Goal: Information Seeking & Learning: Check status

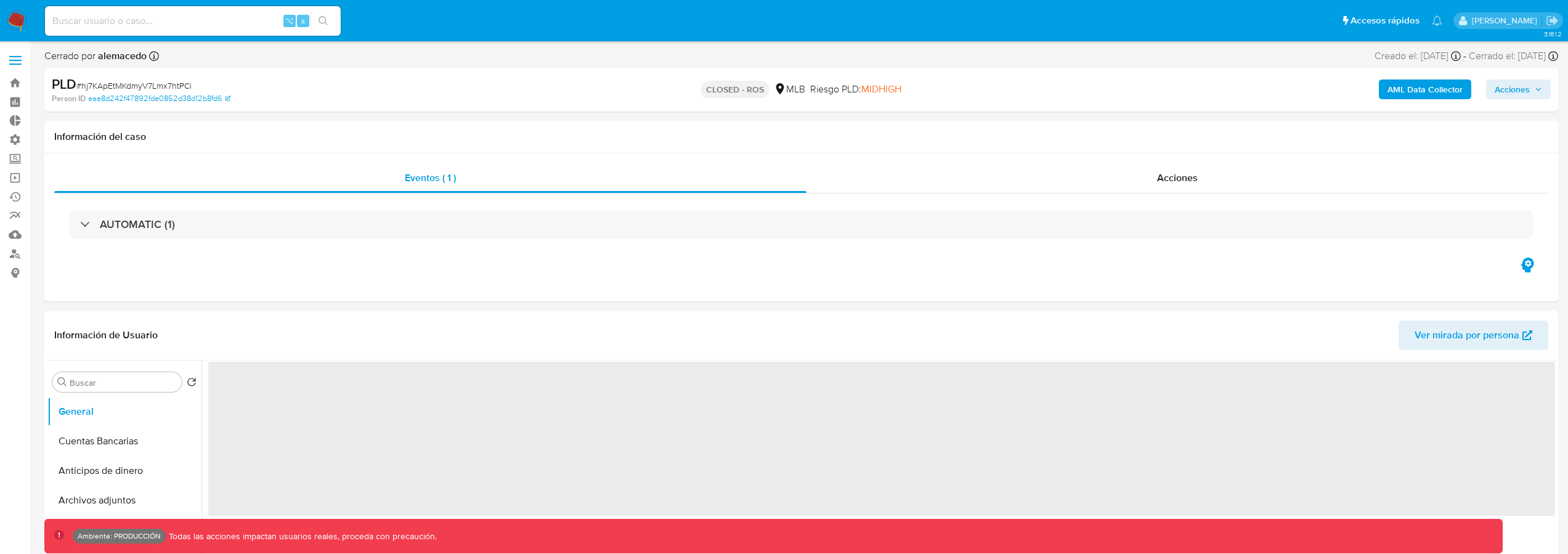
select select "10"
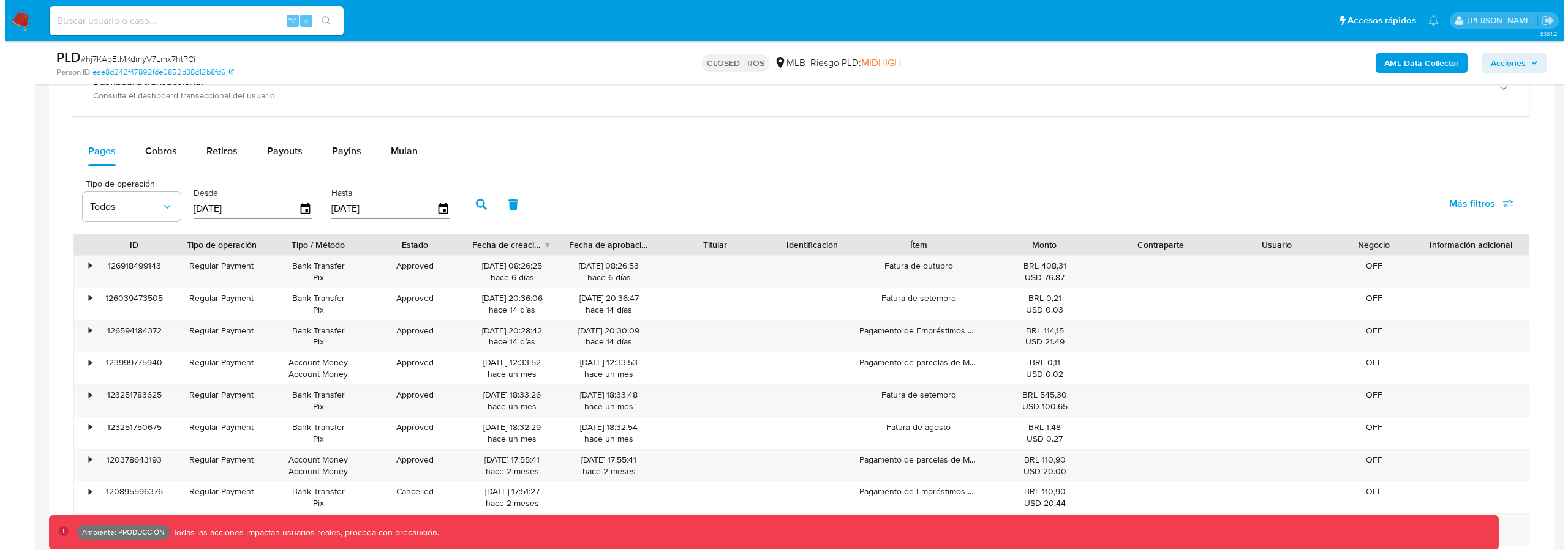
scroll to position [943, 0]
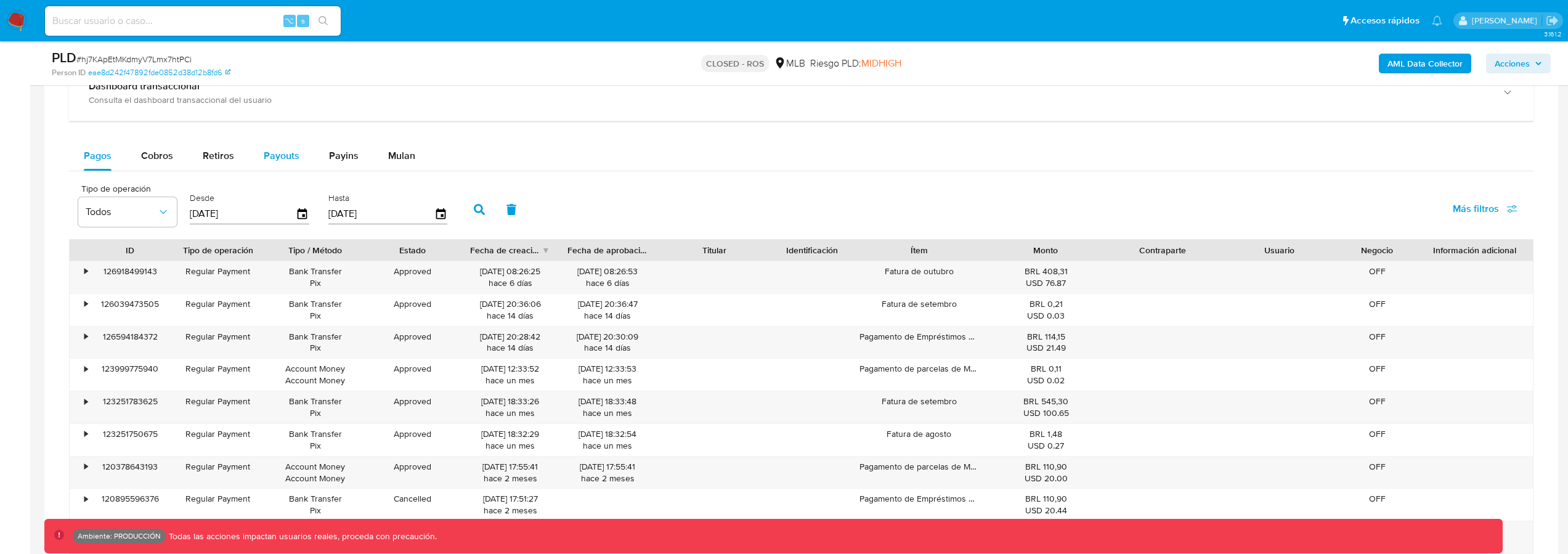
click at [273, 163] on div "Payouts" at bounding box center [282, 156] width 36 height 30
select select "10"
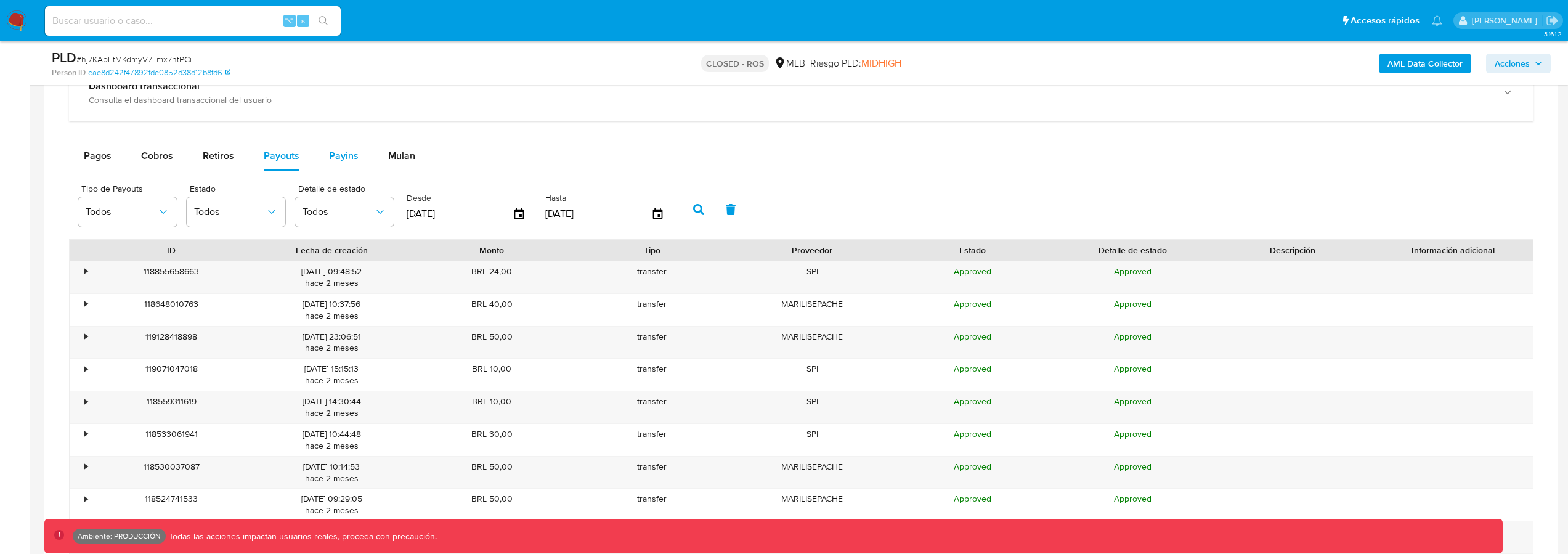
click at [325, 160] on button "Payins" at bounding box center [343, 156] width 59 height 30
select select "10"
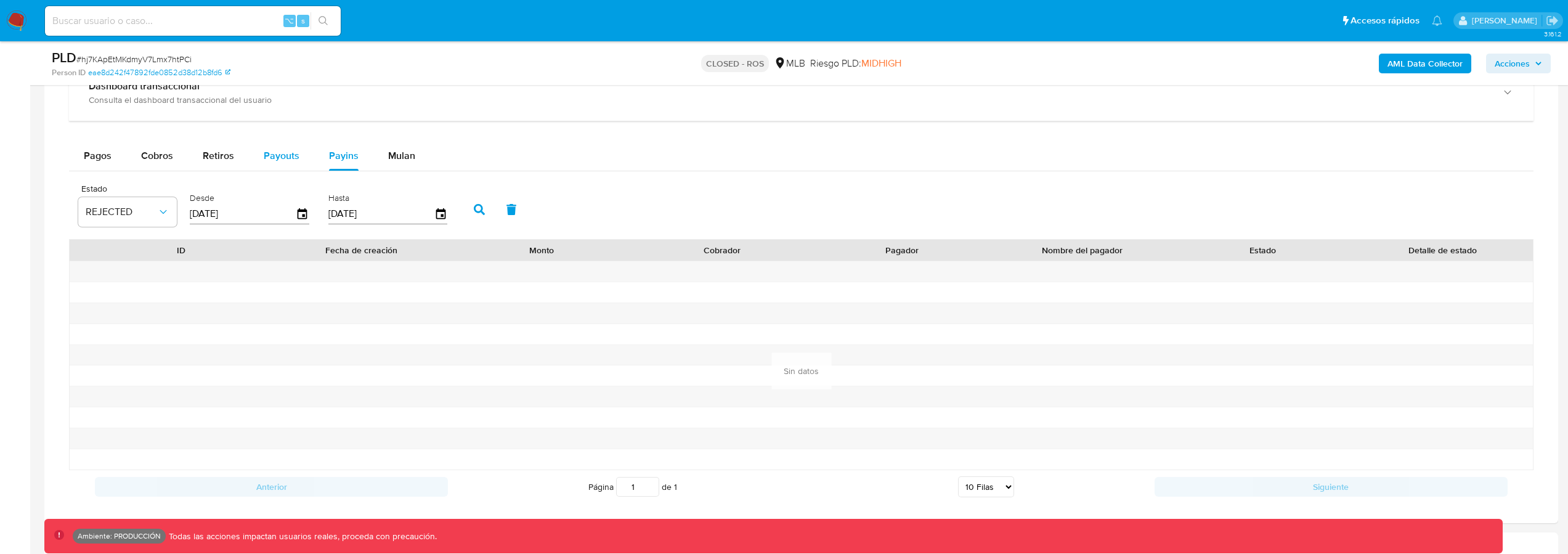
click at [270, 163] on div "Payouts" at bounding box center [282, 156] width 36 height 30
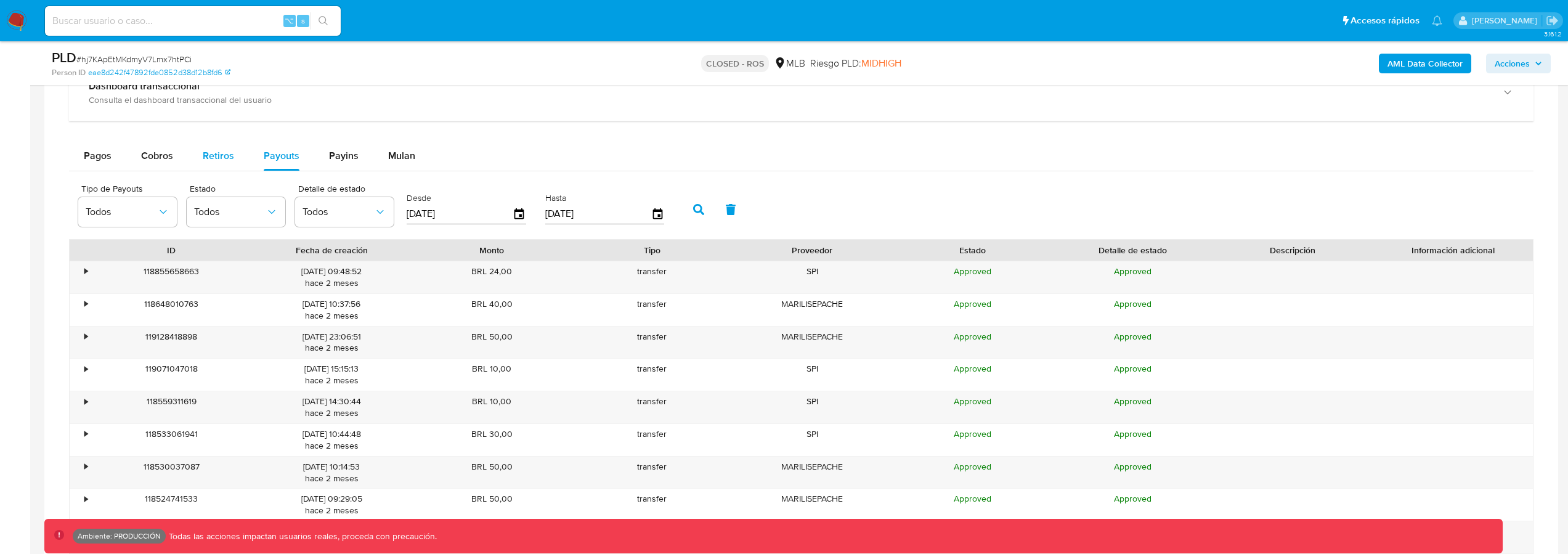
click at [204, 163] on div "Retiros" at bounding box center [219, 156] width 32 height 30
select select "10"
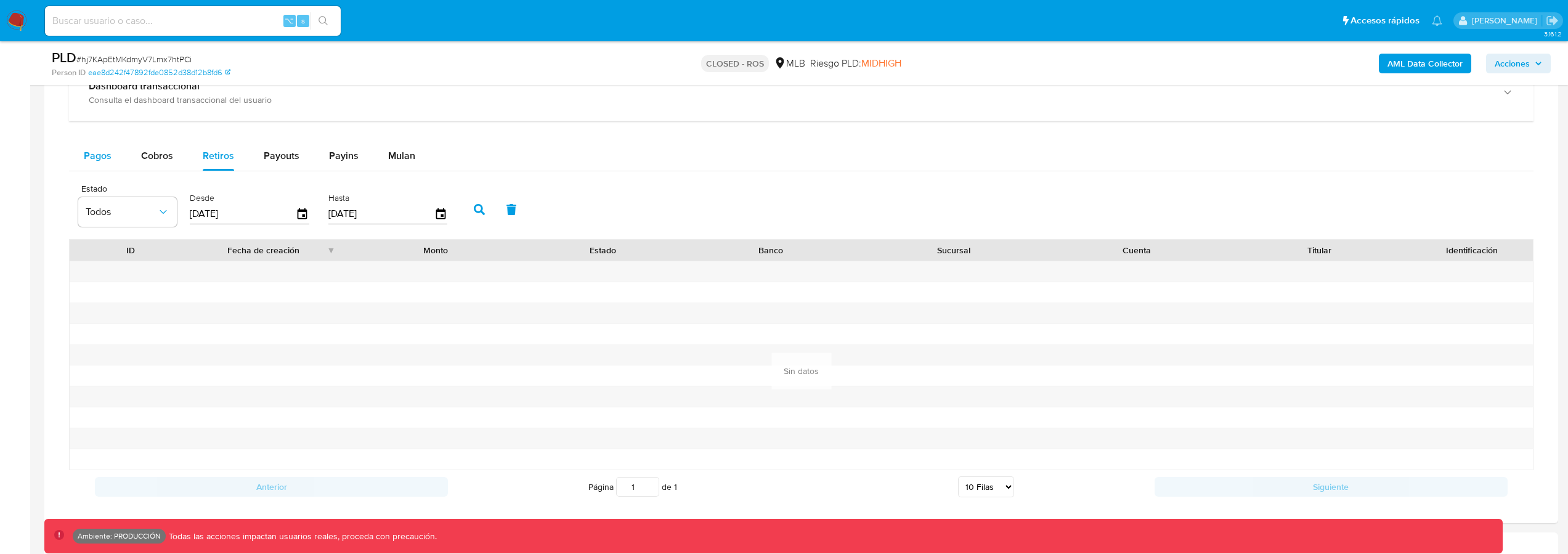
click at [103, 161] on span "Pagos" at bounding box center [97, 155] width 28 height 14
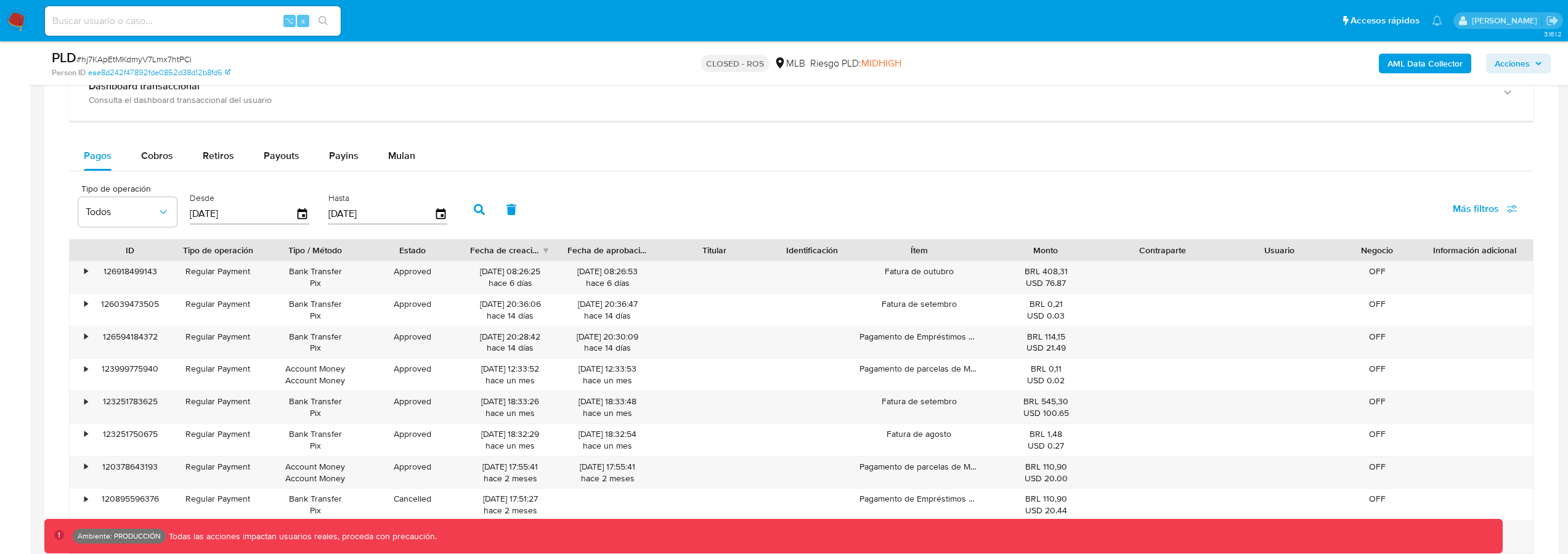
drag, startPoint x: 170, startPoint y: 230, endPoint x: 163, endPoint y: 229, distance: 7.1
click at [163, 229] on div "Tipo de operación Todos" at bounding box center [127, 208] width 99 height 47
click at [158, 224] on button "Todos" at bounding box center [127, 212] width 99 height 30
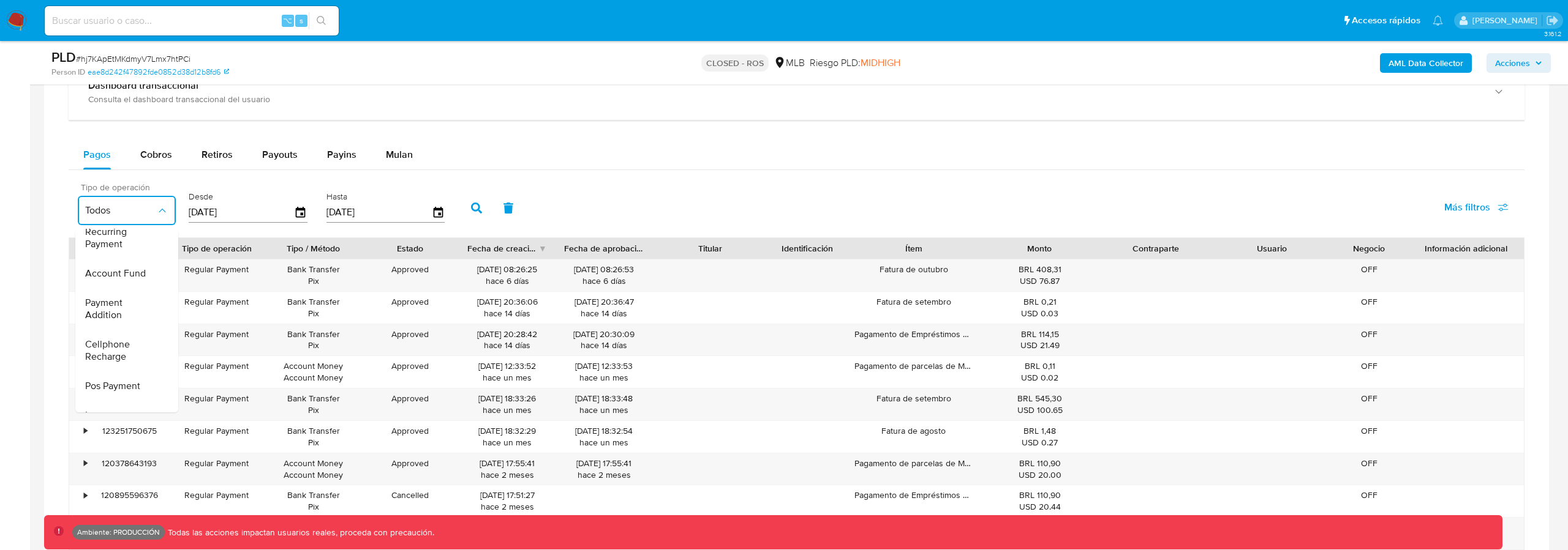
scroll to position [115, 0]
click at [1466, 197] on span "Más filtros" at bounding box center [1458, 208] width 46 height 30
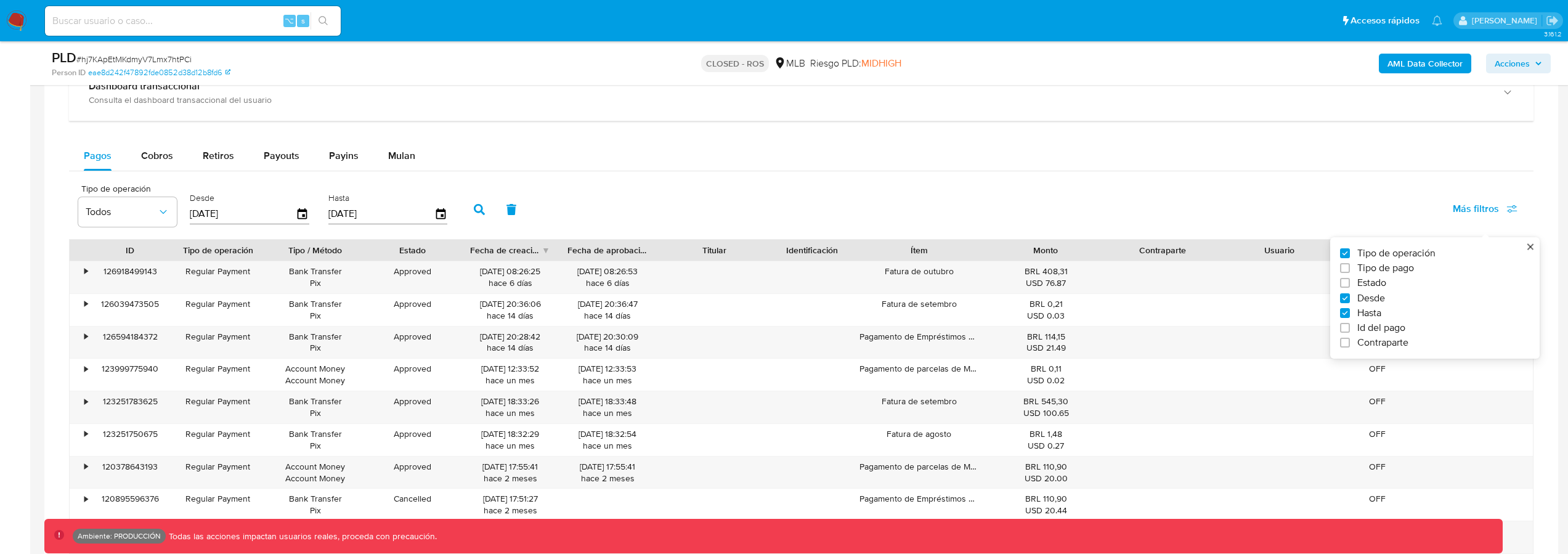
click at [1384, 265] on span "Tipo de pago" at bounding box center [1386, 268] width 56 height 12
click at [1350, 265] on input "Tipo de pago" at bounding box center [1345, 268] width 10 height 10
checkbox input "true"
type input "[DATE]"
click at [222, 212] on span "Todos" at bounding box center [230, 212] width 71 height 12
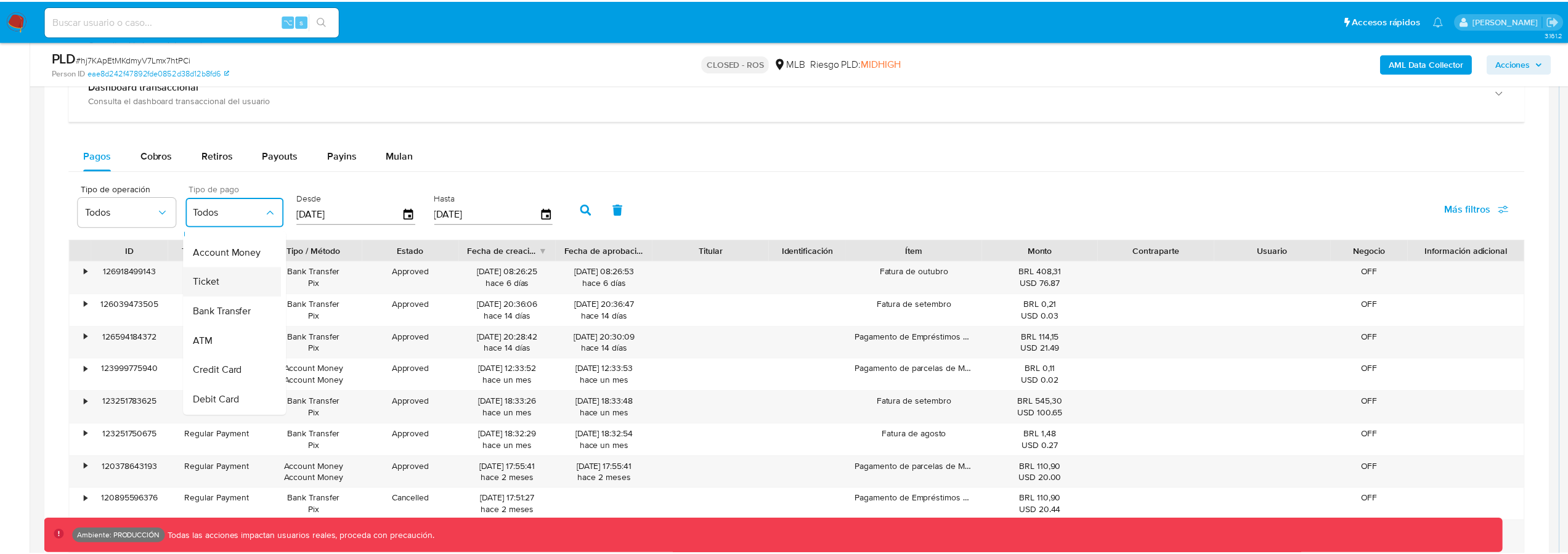
scroll to position [24, 0]
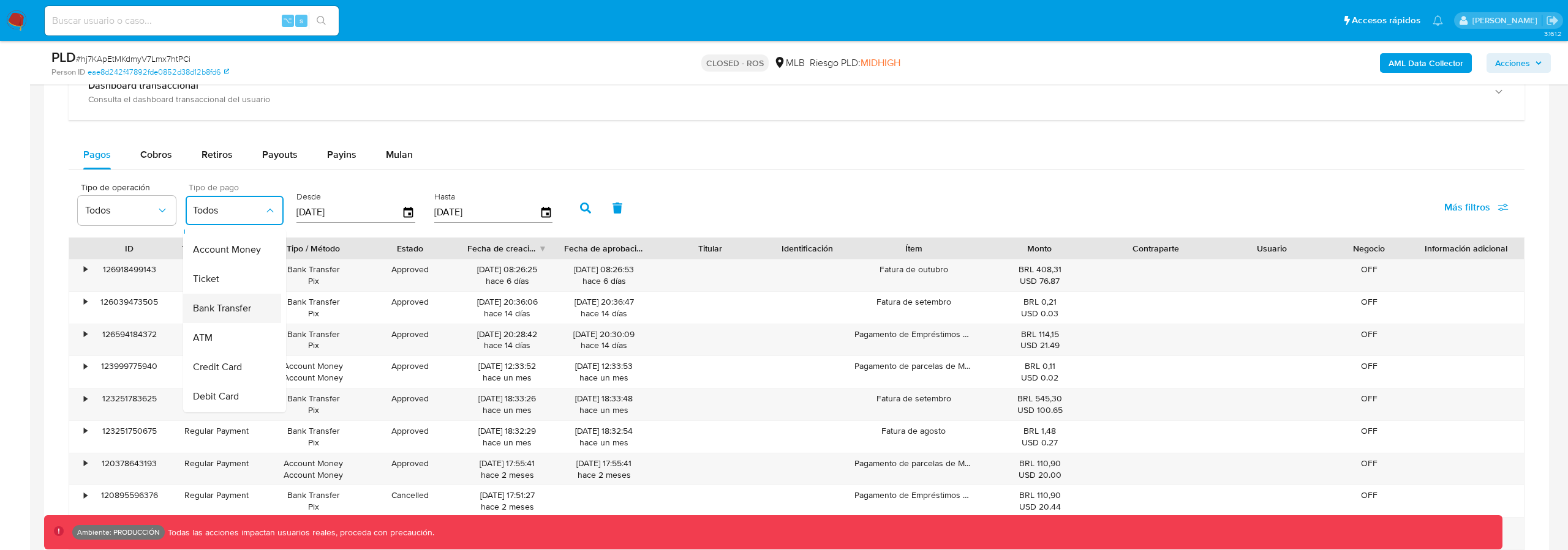
click at [217, 303] on span "Bank Transfer" at bounding box center [222, 308] width 58 height 12
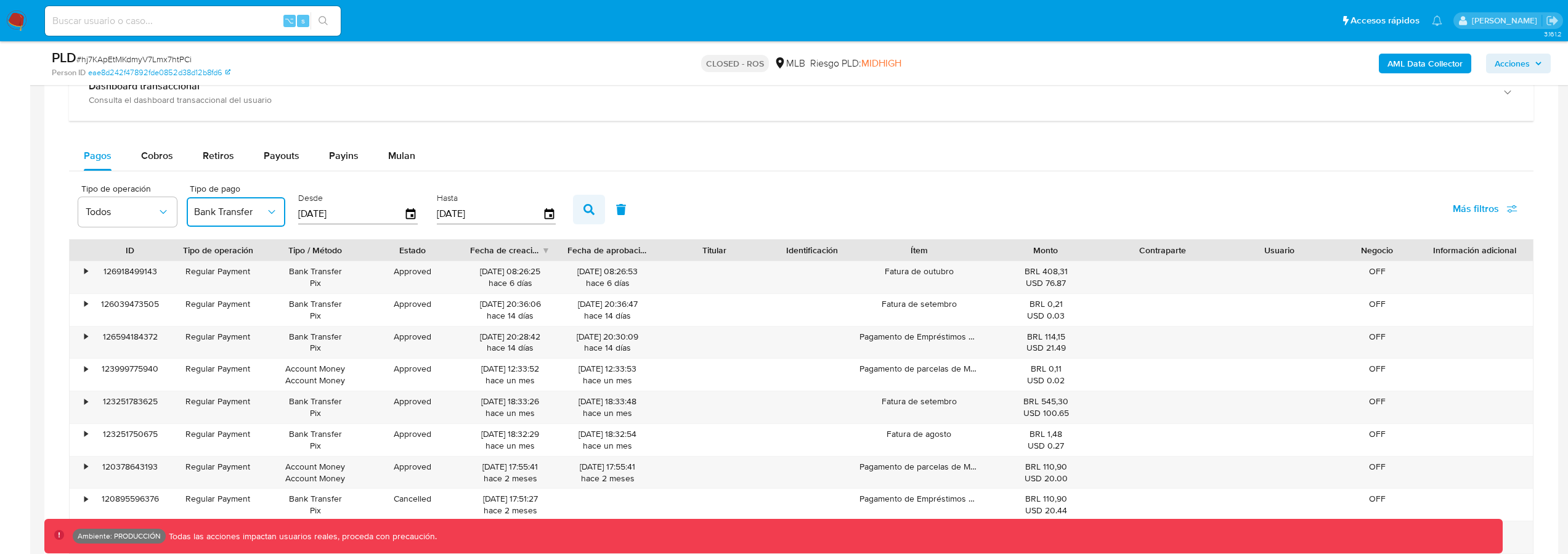
click at [573, 211] on button "button" at bounding box center [589, 210] width 32 height 30
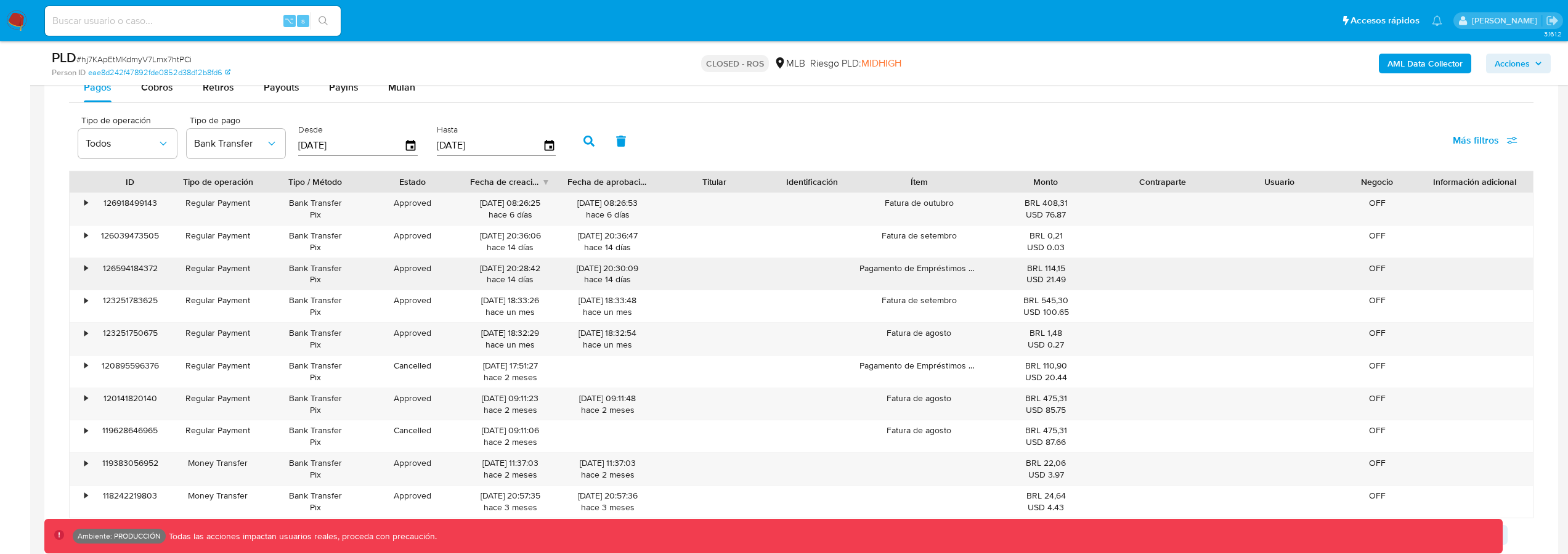
scroll to position [1019, 0]
click at [84, 202] on div "•" at bounding box center [86, 202] width 3 height 12
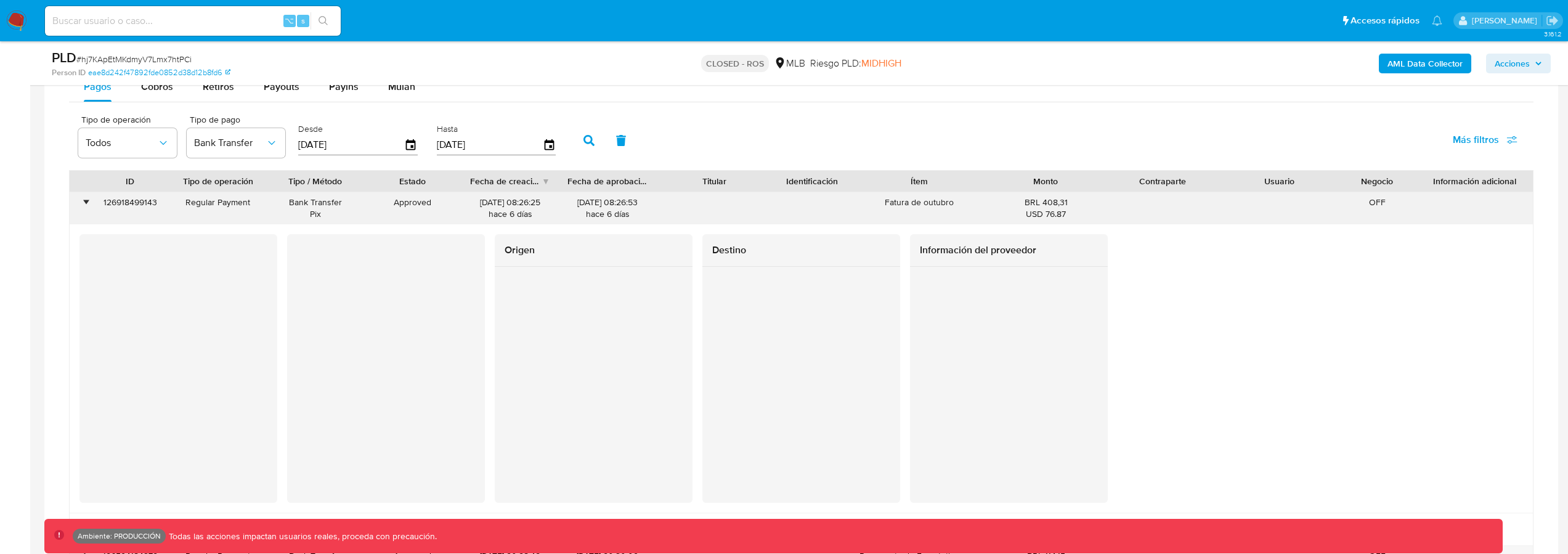
click at [84, 202] on div "•" at bounding box center [86, 202] width 3 height 12
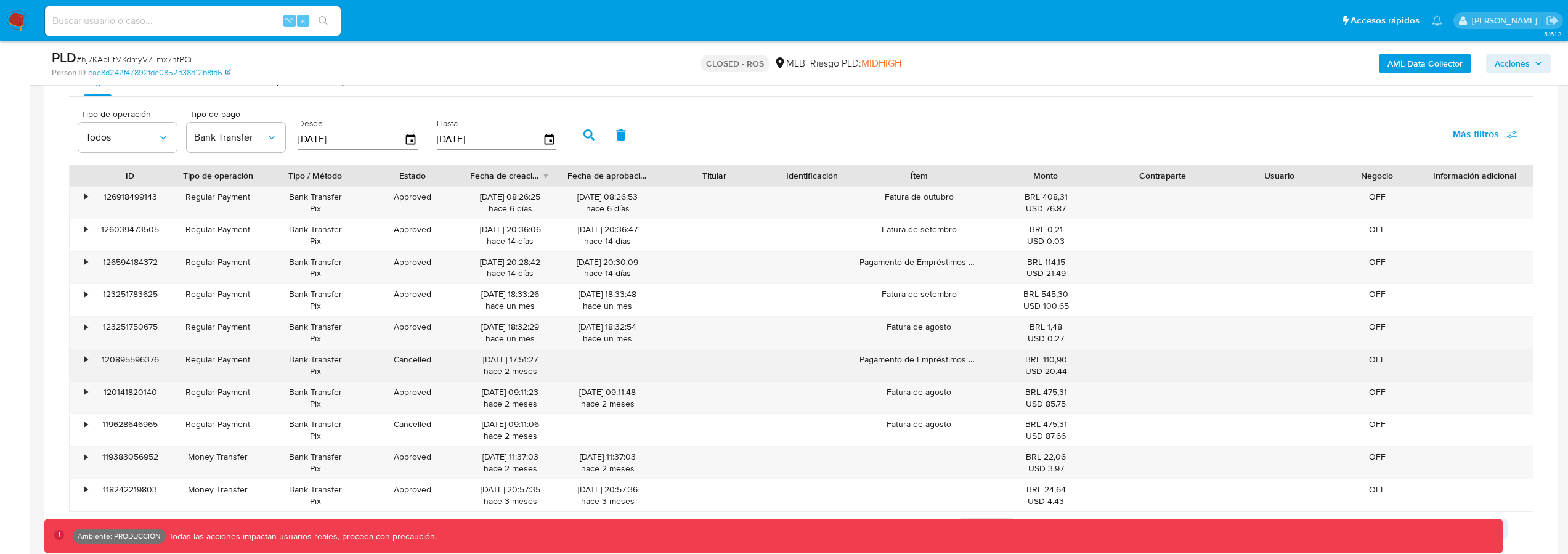
scroll to position [1228, 0]
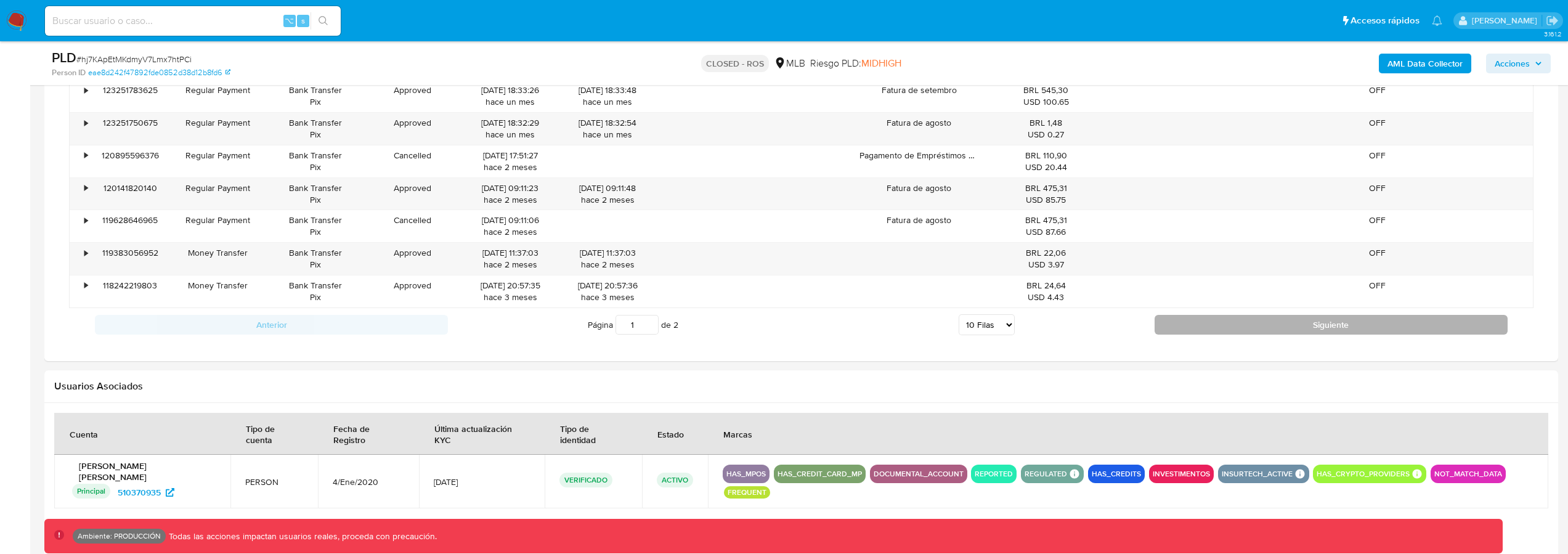
click at [1239, 323] on button "Siguiente" at bounding box center [1331, 325] width 353 height 20
type input "2"
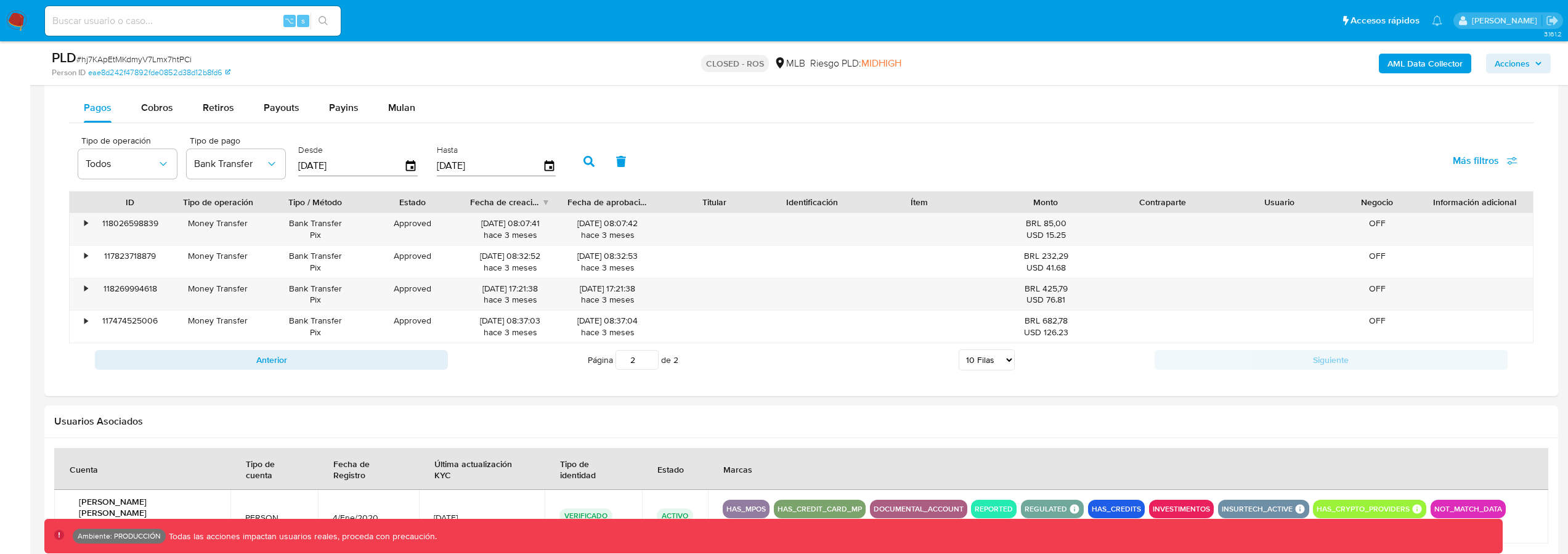
scroll to position [991, 0]
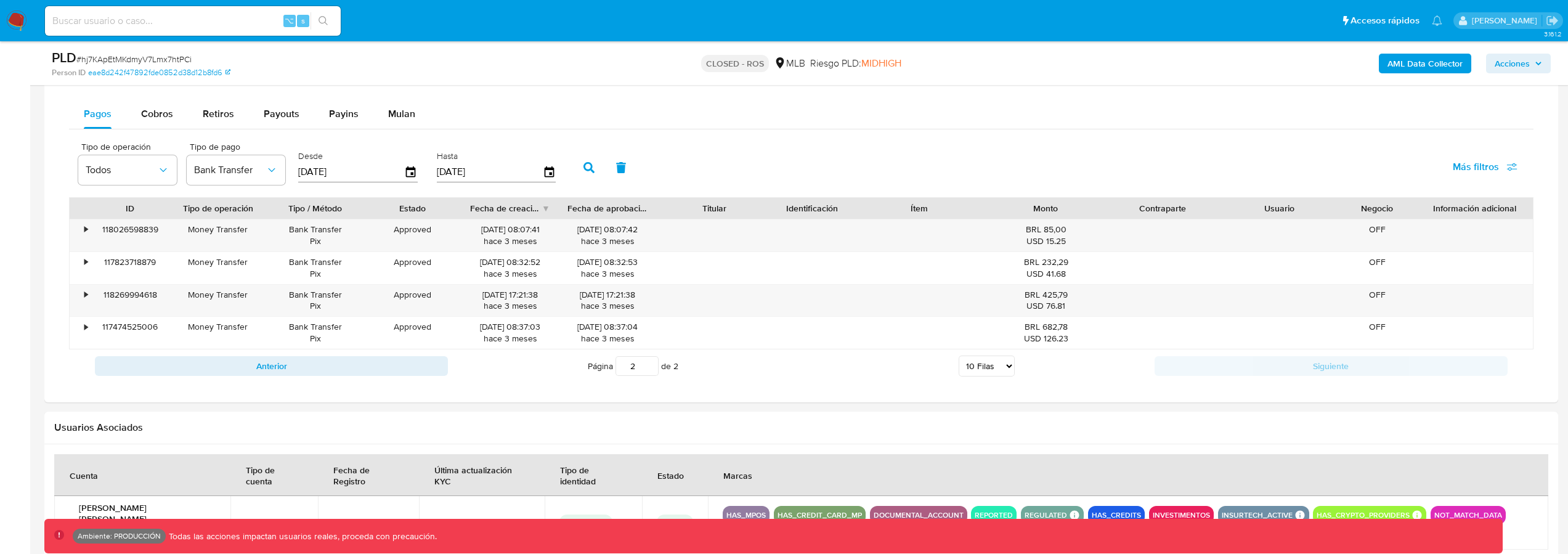
click at [145, 13] on input at bounding box center [192, 21] width 295 height 16
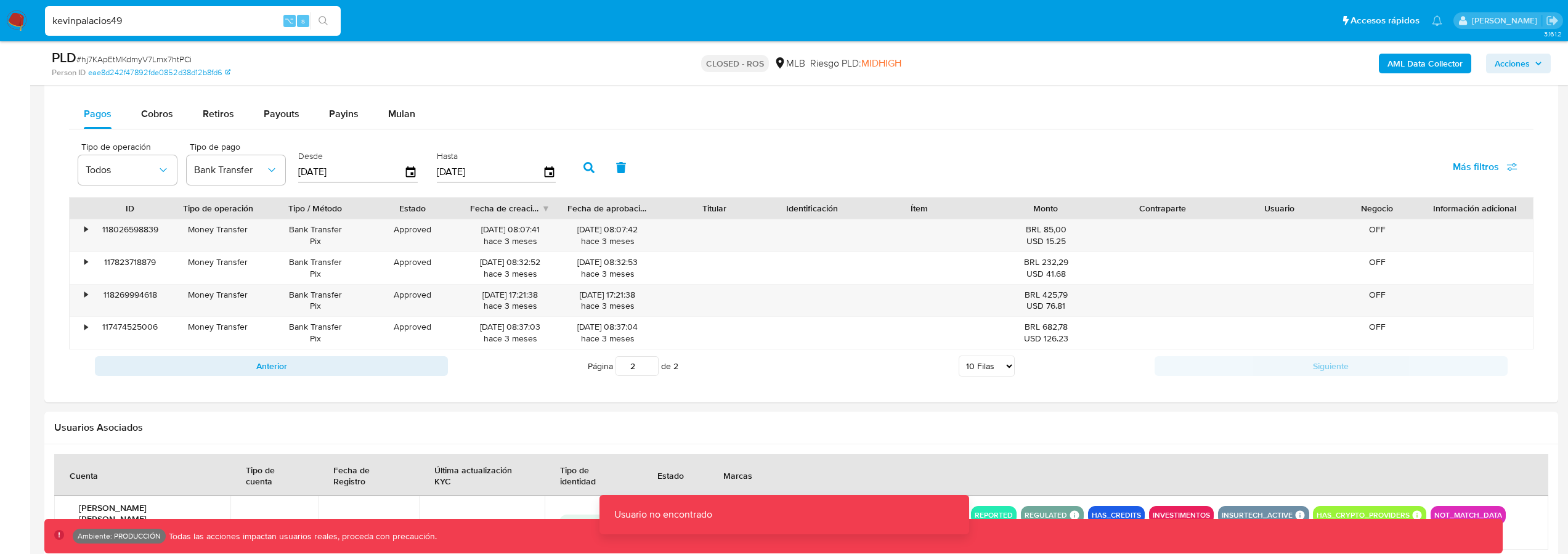
click at [144, 16] on input "kevinpalacios49" at bounding box center [192, 21] width 295 height 16
click at [143, 16] on input "kevinpalacios49" at bounding box center [192, 21] width 295 height 16
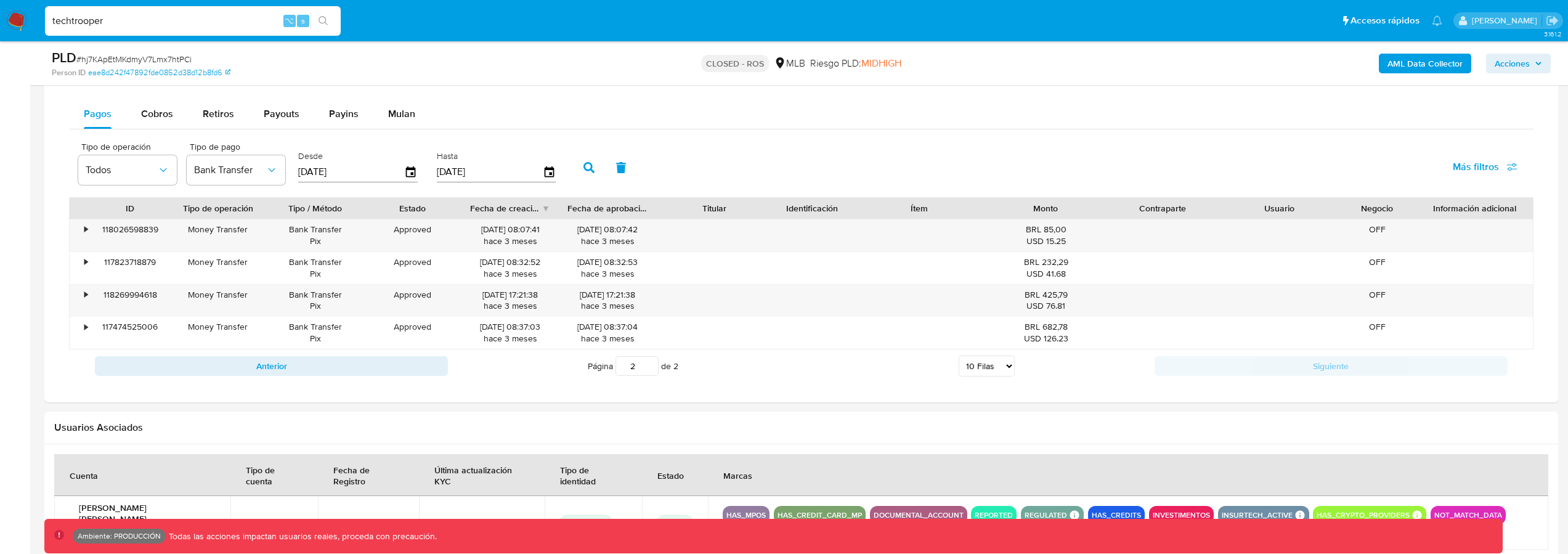
type input "techtrooper"
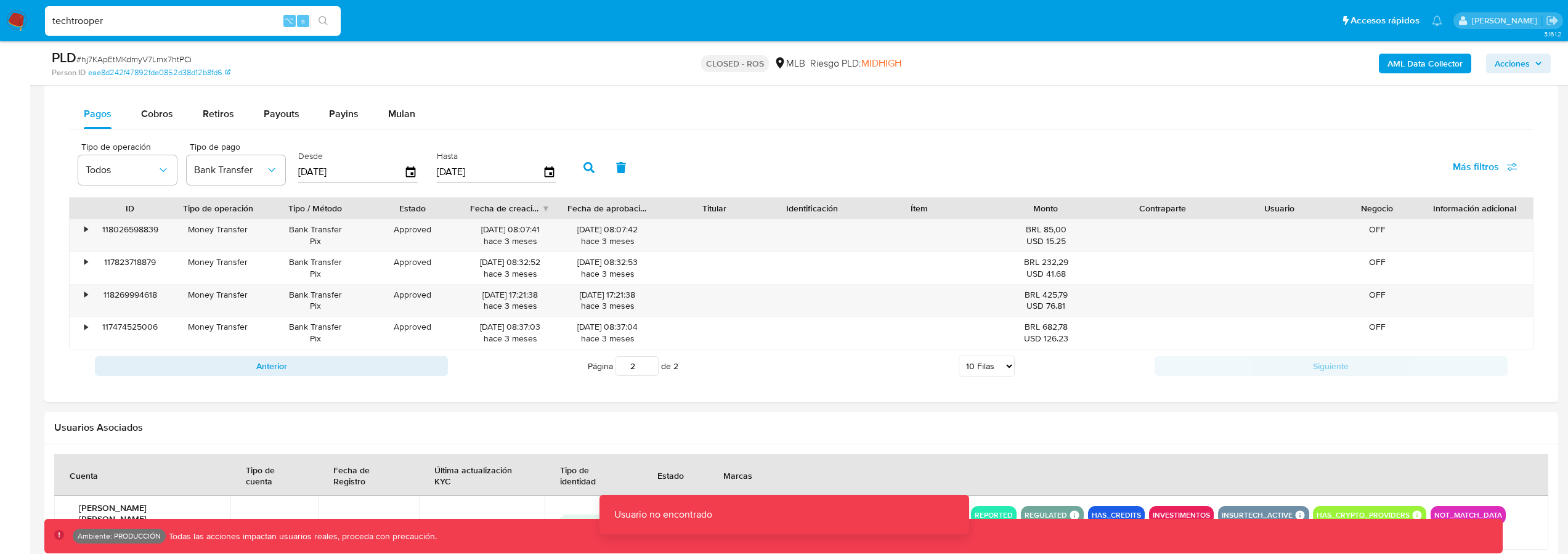
click at [71, 20] on input "techtrooper" at bounding box center [192, 21] width 295 height 16
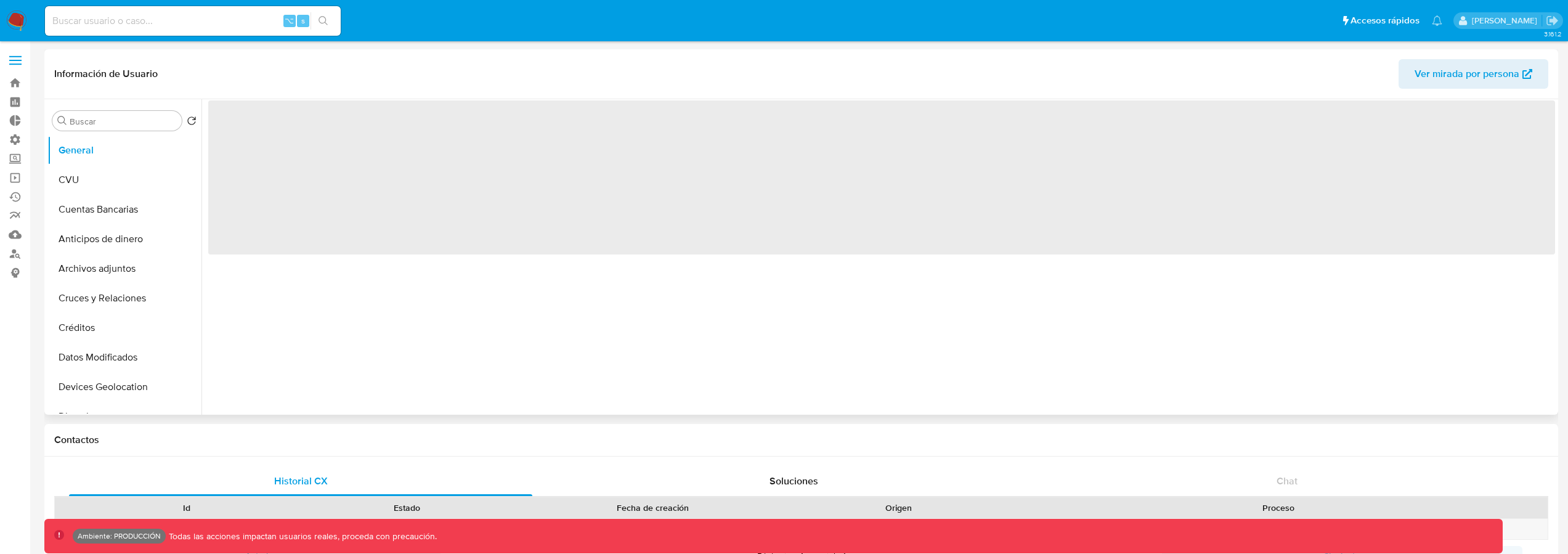
select select "10"
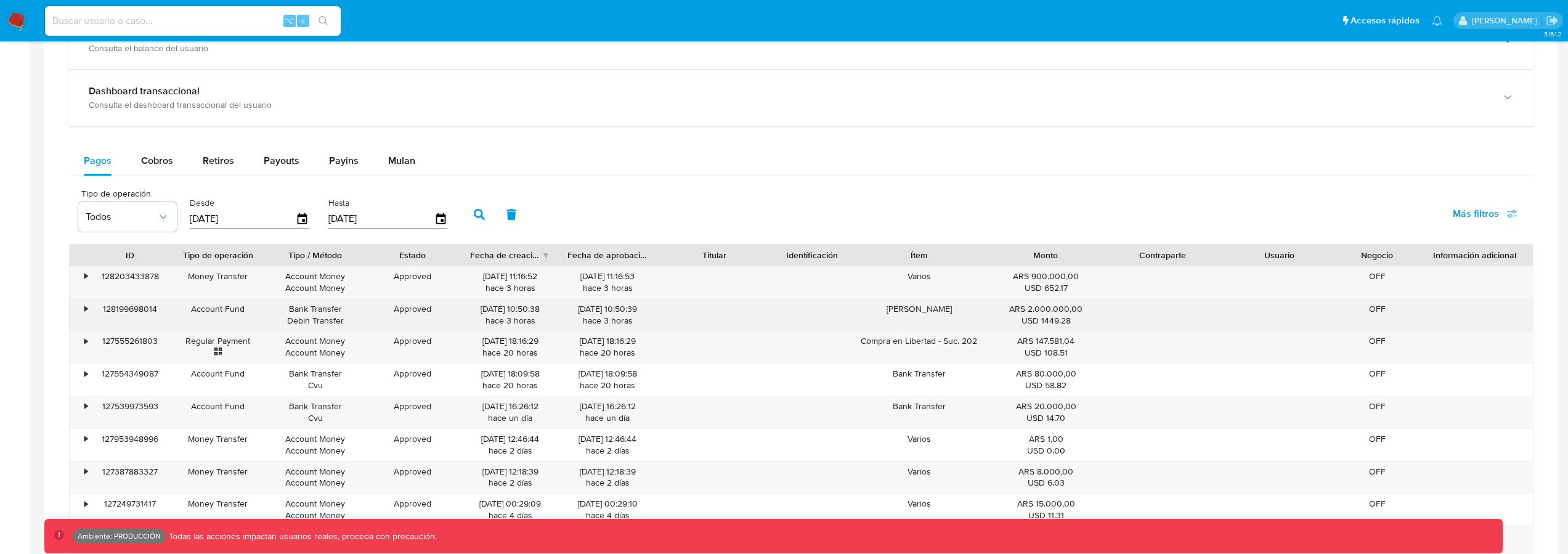
scroll to position [663, 0]
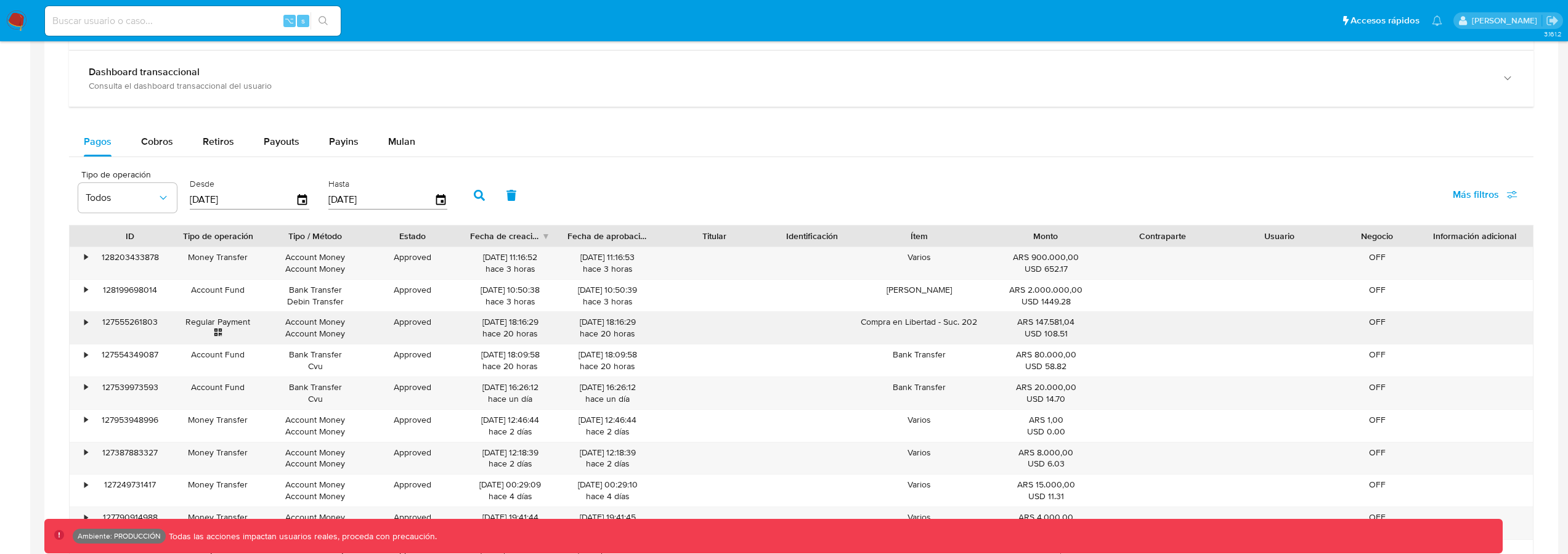
drag, startPoint x: 885, startPoint y: 320, endPoint x: 986, endPoint y: 323, distance: 101.0
click at [986, 323] on div "Compra en Libertad - Suc. 202" at bounding box center [919, 328] width 136 height 32
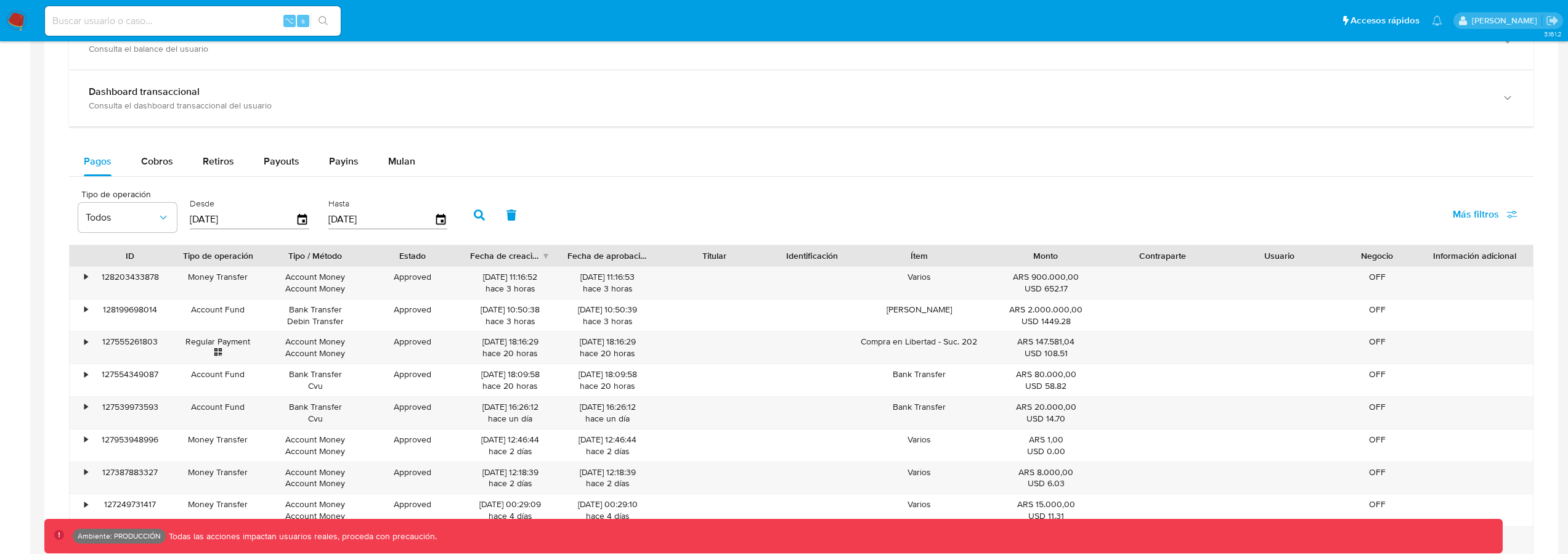
scroll to position [642, 0]
click at [155, 164] on span "Cobros" at bounding box center [157, 161] width 32 height 14
select select "10"
click at [118, 168] on button "Pagos" at bounding box center [97, 162] width 57 height 30
click at [1445, 229] on button "Más filtros" at bounding box center [1485, 216] width 97 height 30
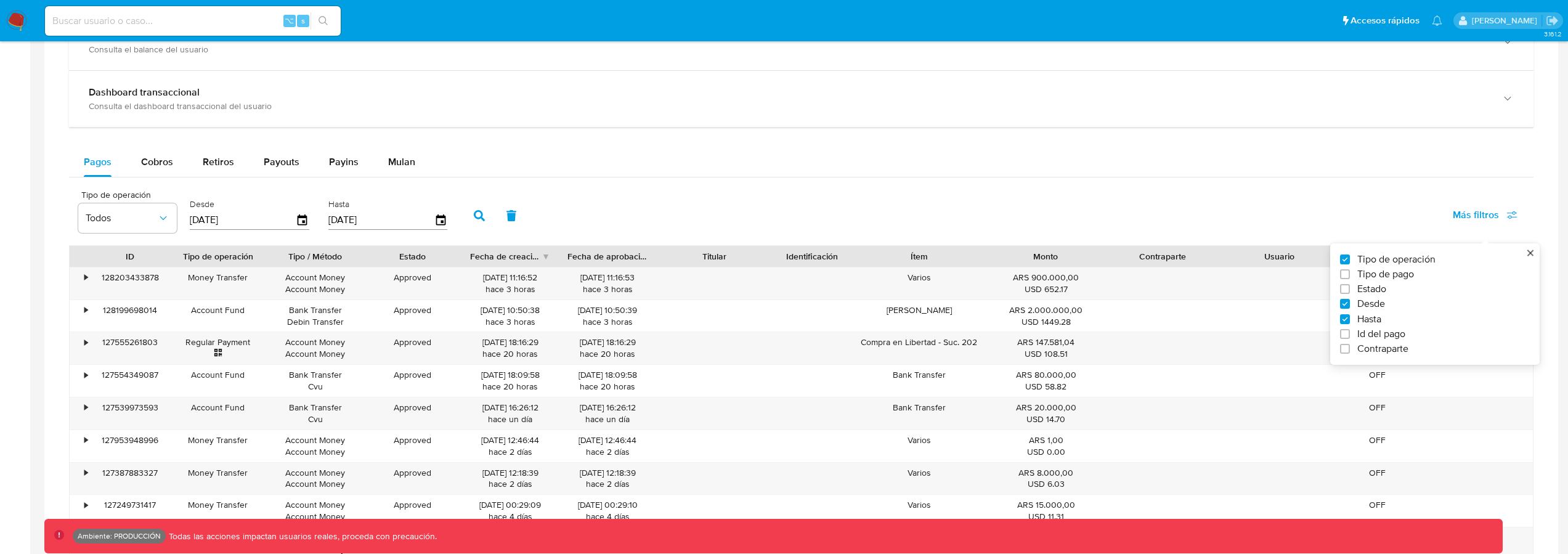
click at [1387, 273] on span "Tipo de pago" at bounding box center [1386, 275] width 56 height 12
click at [1350, 273] on input "Tipo de pago" at bounding box center [1345, 275] width 10 height 10
checkbox input "true"
type input "[DATE]"
click at [241, 220] on span "Todos" at bounding box center [230, 218] width 71 height 12
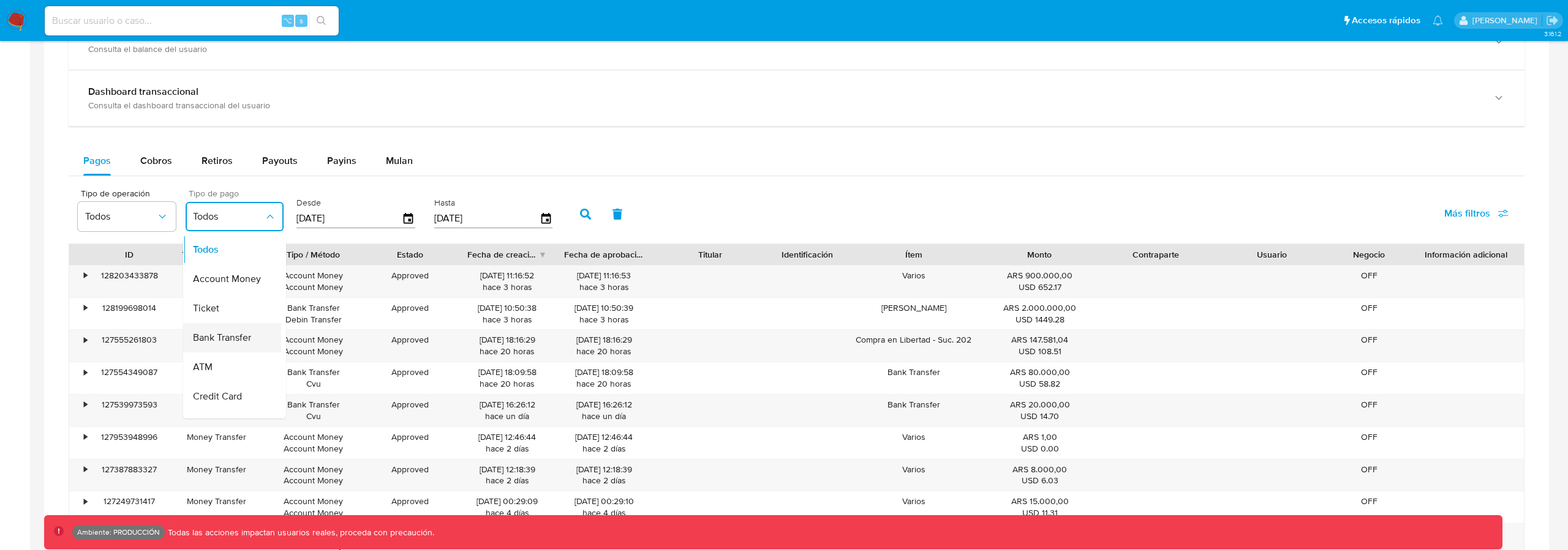
click at [227, 346] on div "Bank Transfer" at bounding box center [228, 338] width 71 height 30
click at [584, 215] on icon "button" at bounding box center [586, 215] width 11 height 11
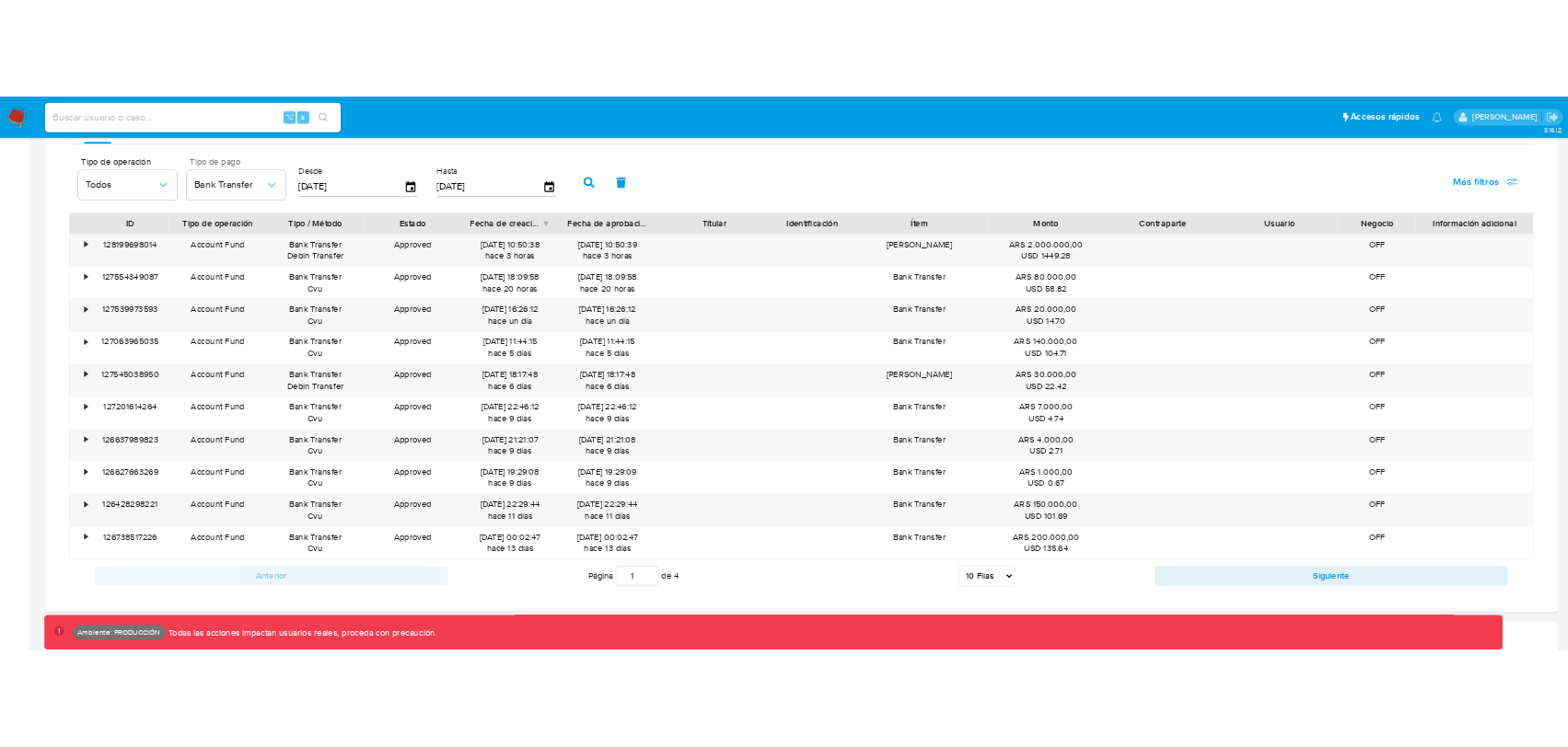
scroll to position [1200, 0]
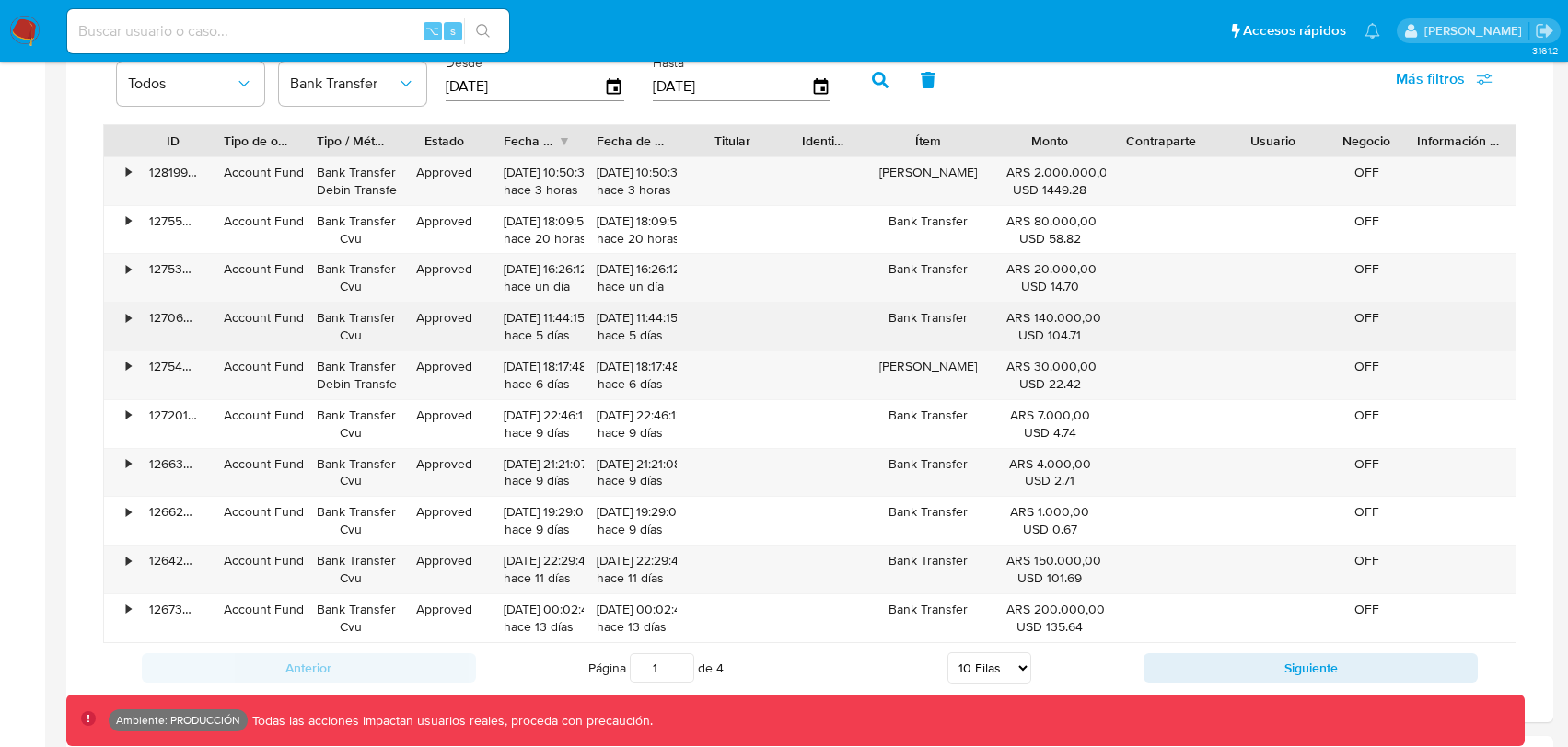
click at [873, 93] on button "button" at bounding box center [880, 81] width 48 height 44
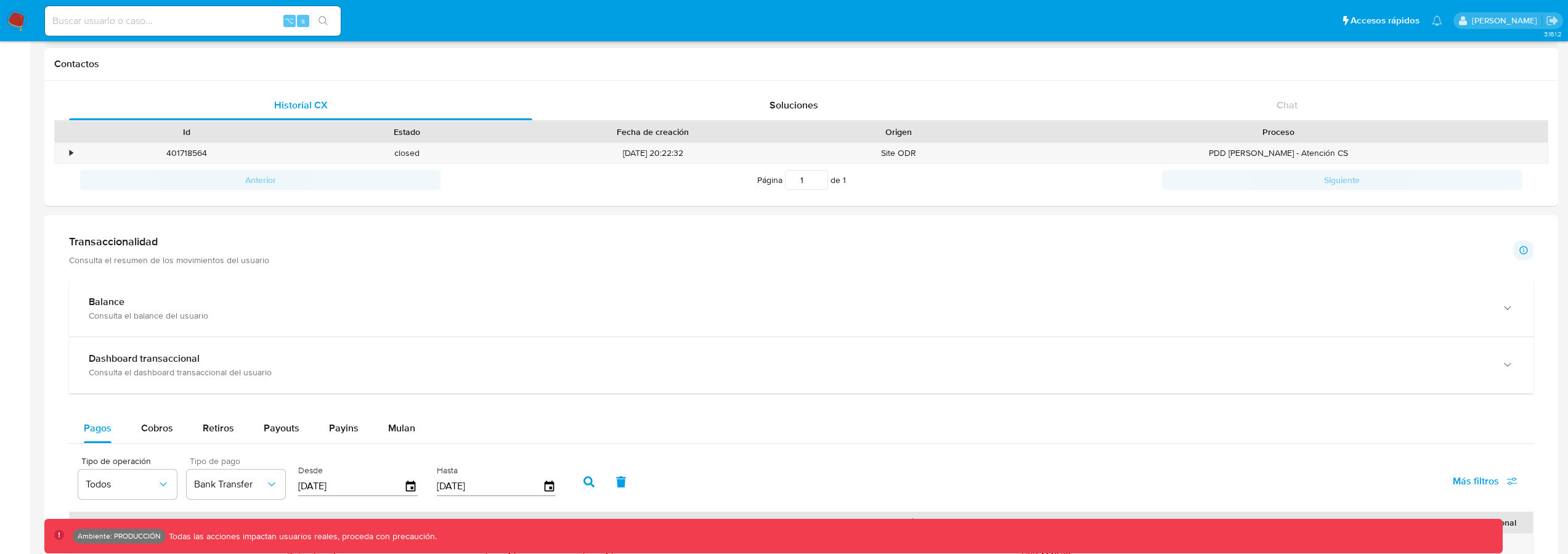
scroll to position [128, 0]
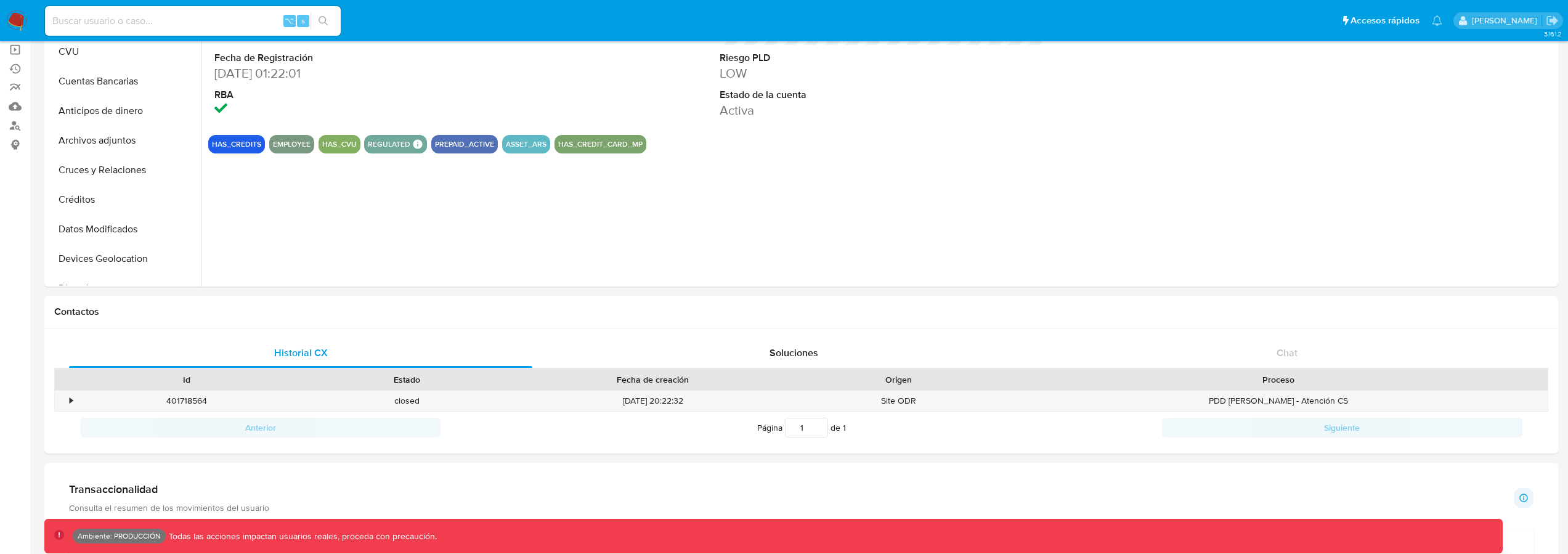
click at [28, 12] on nav "Pausado Ver notificaciones ⌥ s Accesos rápidos Presiona las siguientes teclas p…" at bounding box center [784, 20] width 1568 height 42
click at [122, 11] on div "⌥ s" at bounding box center [192, 21] width 295 height 30
click at [119, 20] on input at bounding box center [192, 21] width 295 height 16
paste input "2437682972"
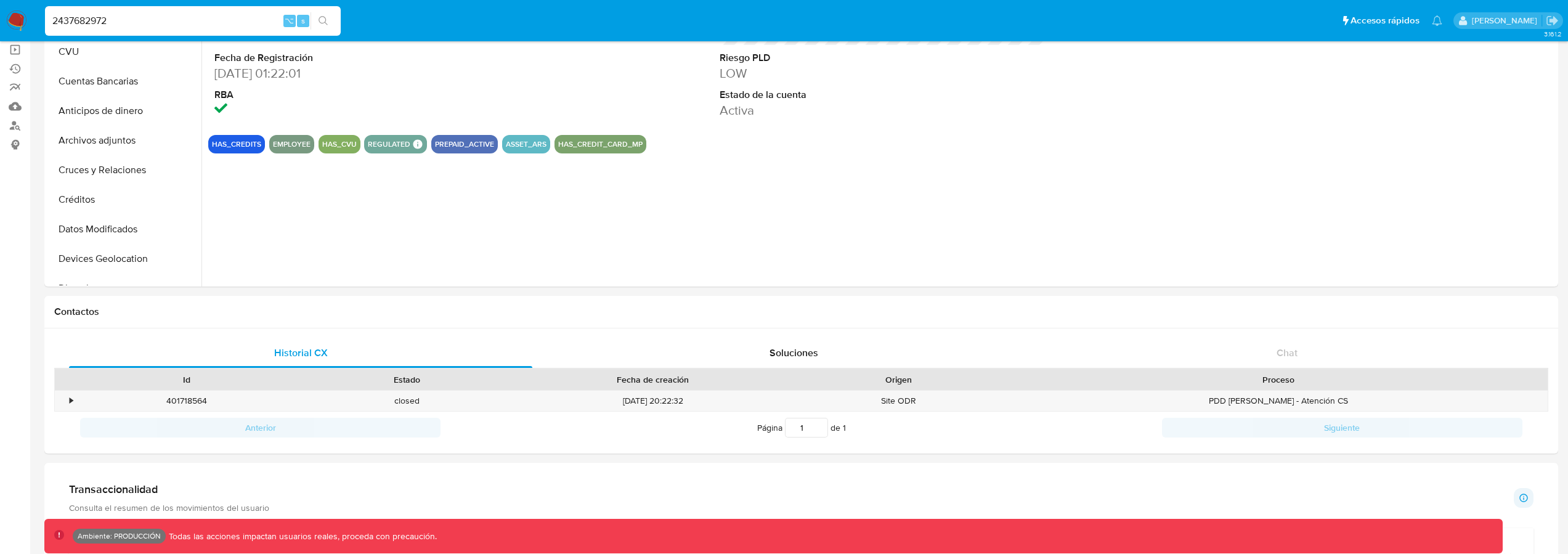
type input "2437682972"
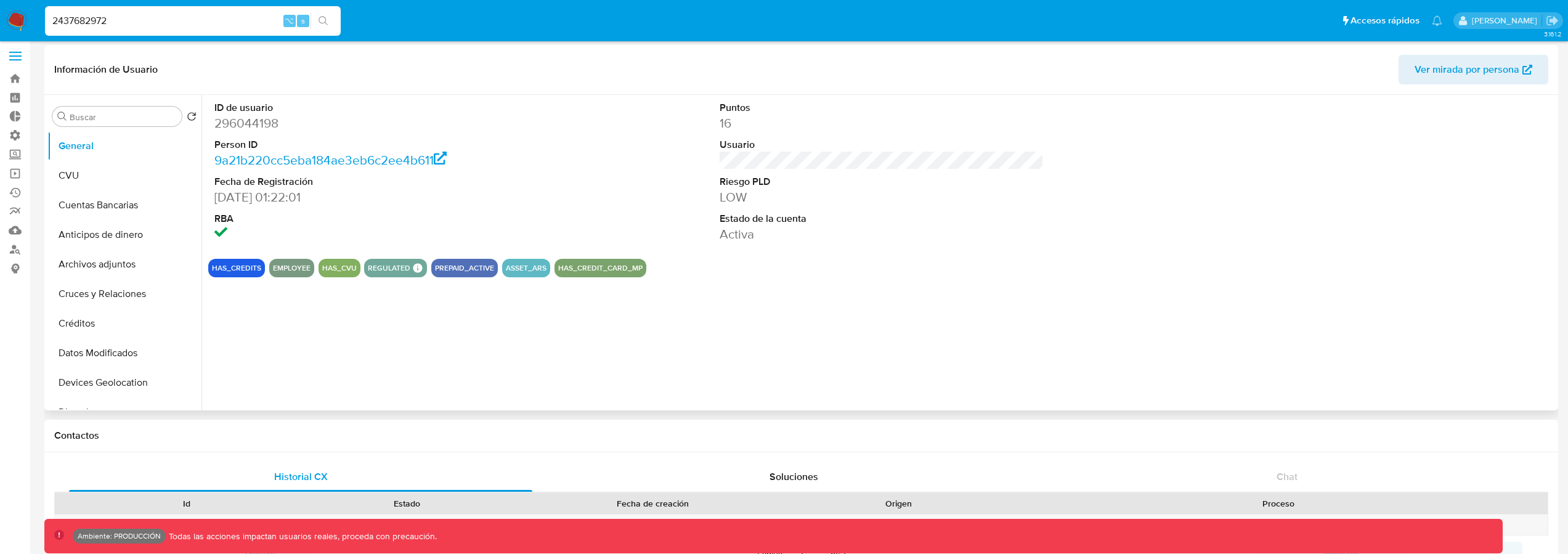
scroll to position [0, 0]
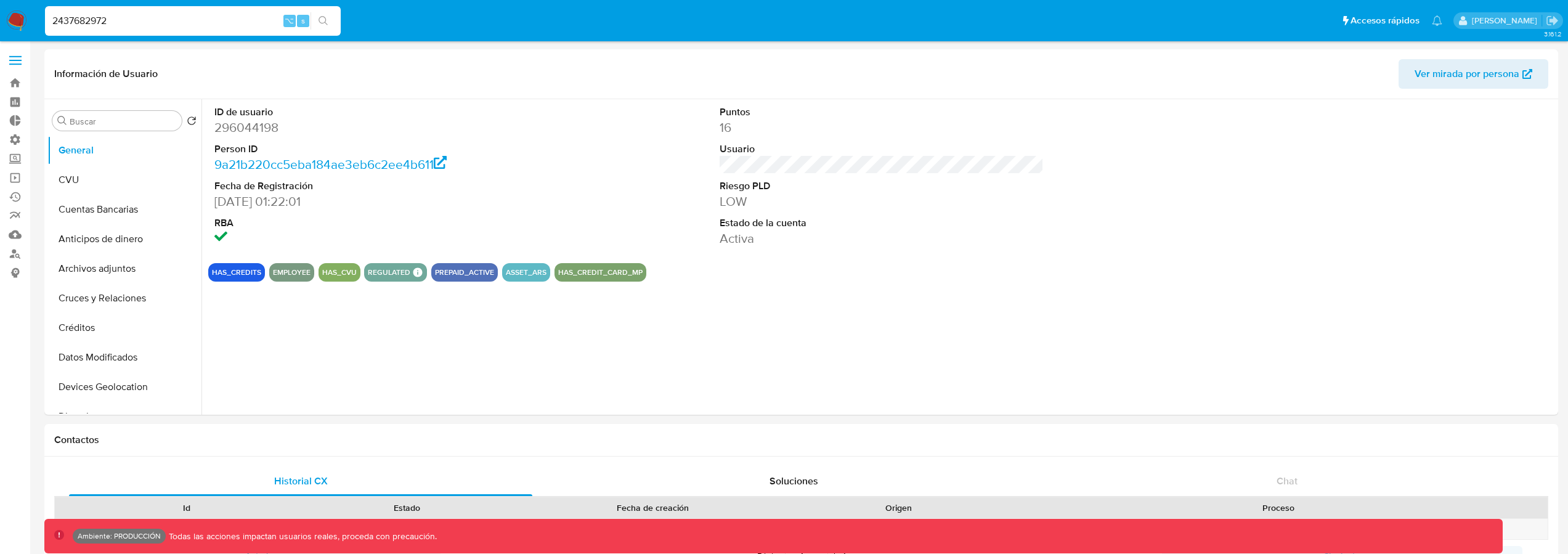
click at [13, 61] on label at bounding box center [16, 60] width 31 height 26
click at [0, 0] on input "checkbox" at bounding box center [0, 0] width 0 height 0
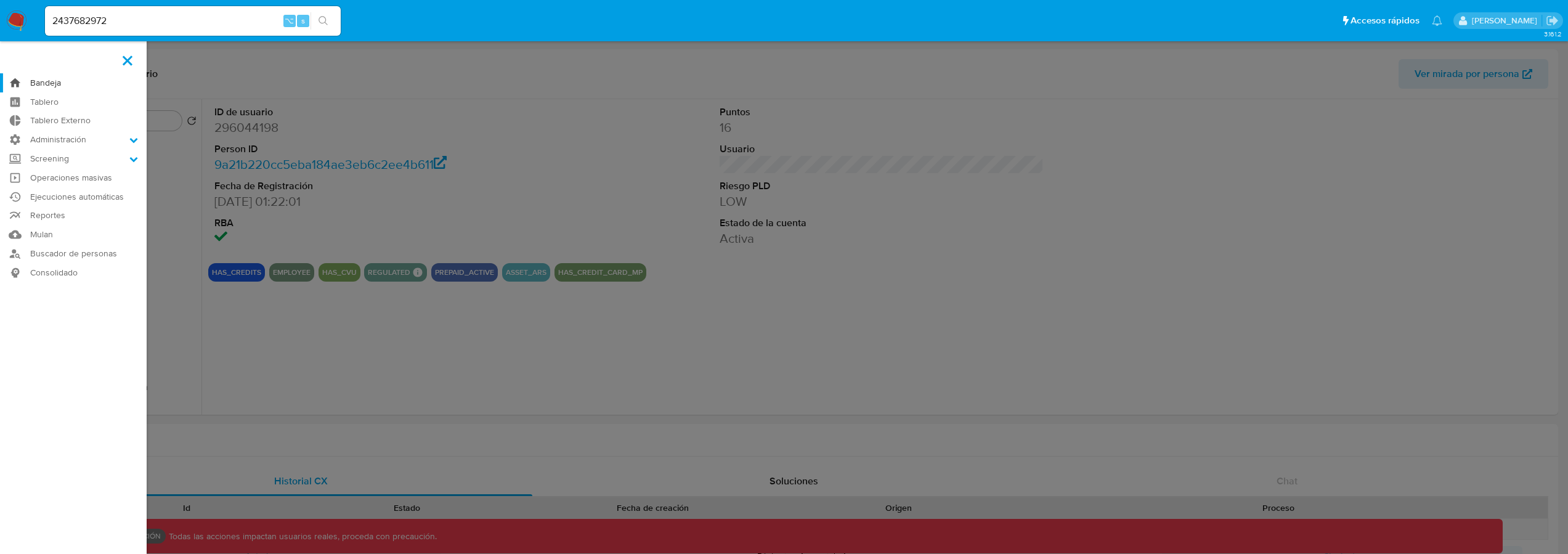
click at [45, 88] on link "Bandeja" at bounding box center [73, 83] width 146 height 19
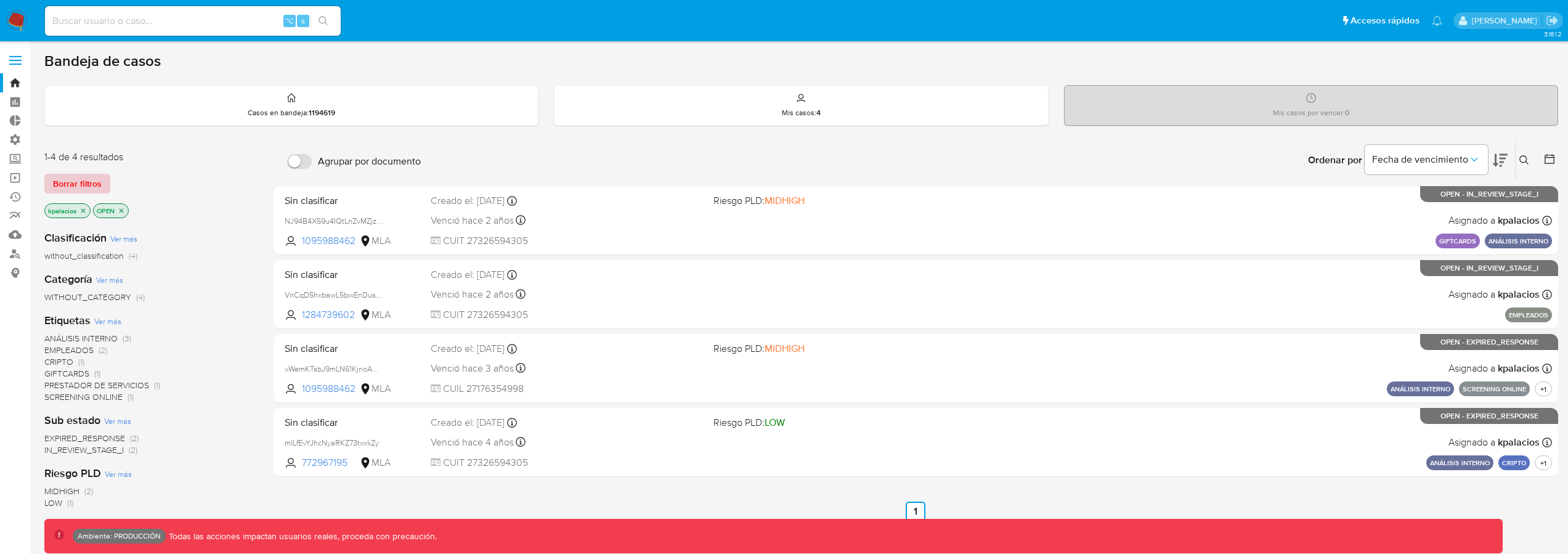
click at [94, 180] on span "Borrar filtros" at bounding box center [77, 184] width 48 height 17
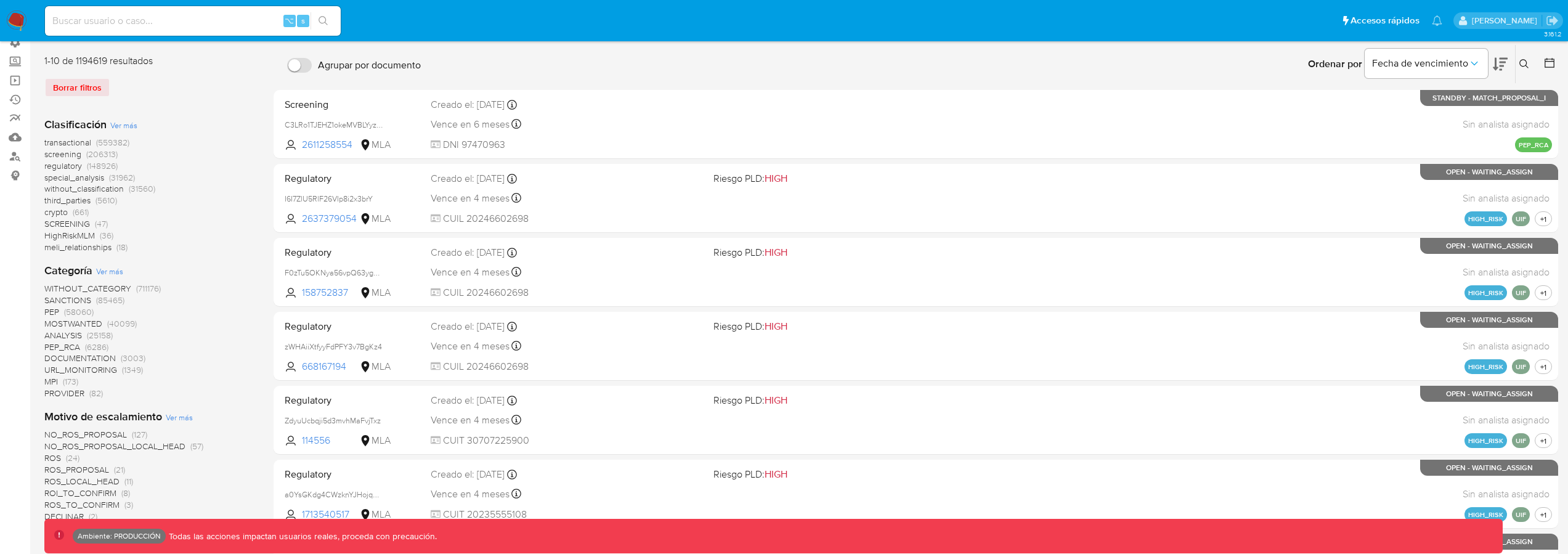
scroll to position [105, 0]
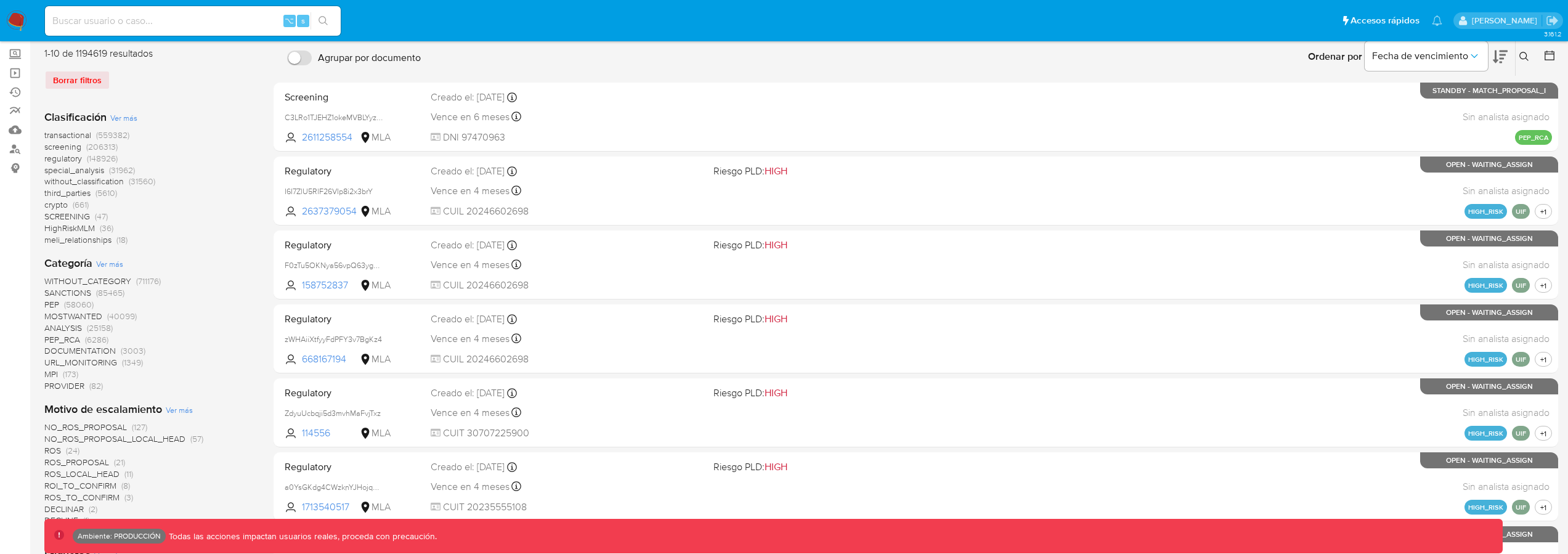
click at [107, 136] on span "(559382)" at bounding box center [113, 135] width 34 height 12
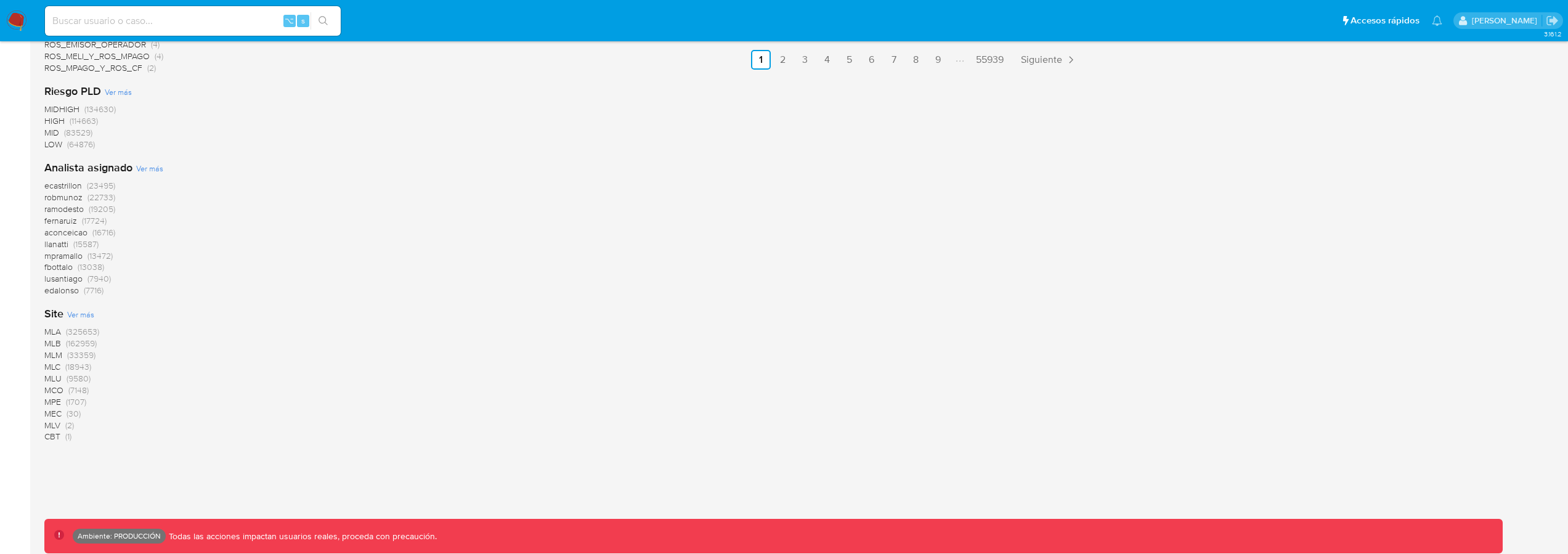
click at [76, 378] on span "(9580)" at bounding box center [78, 379] width 24 height 12
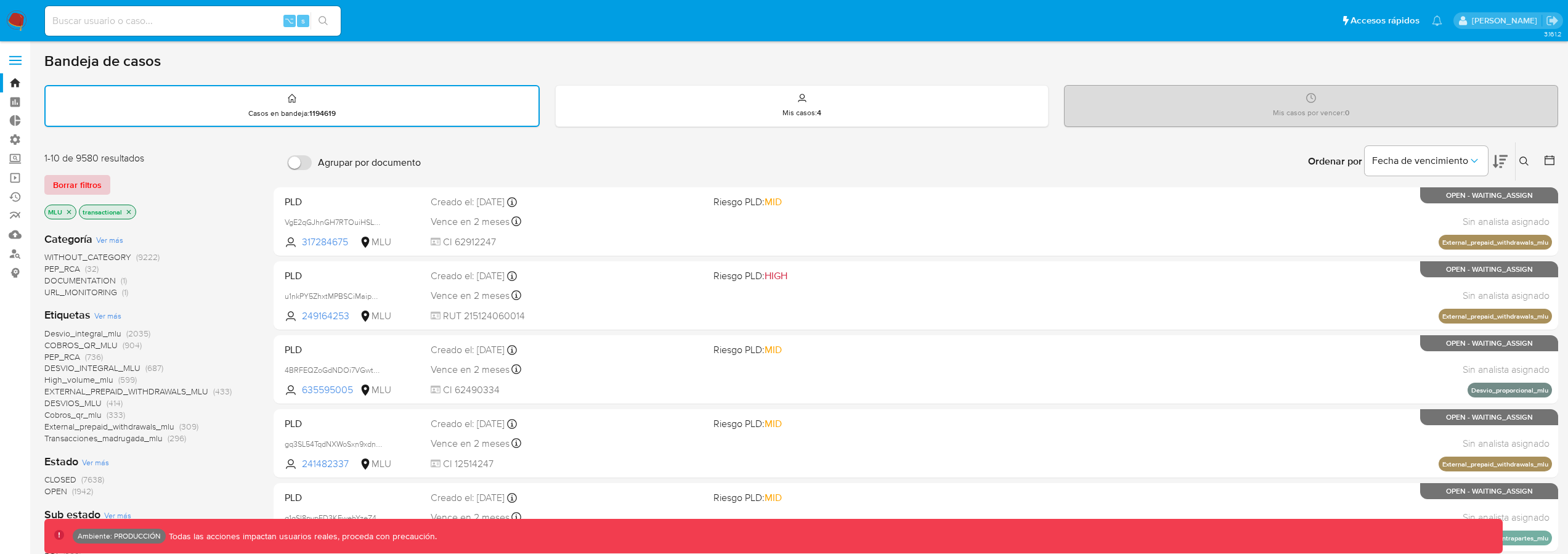
click at [69, 184] on span "Borrar filtros" at bounding box center [77, 185] width 48 height 17
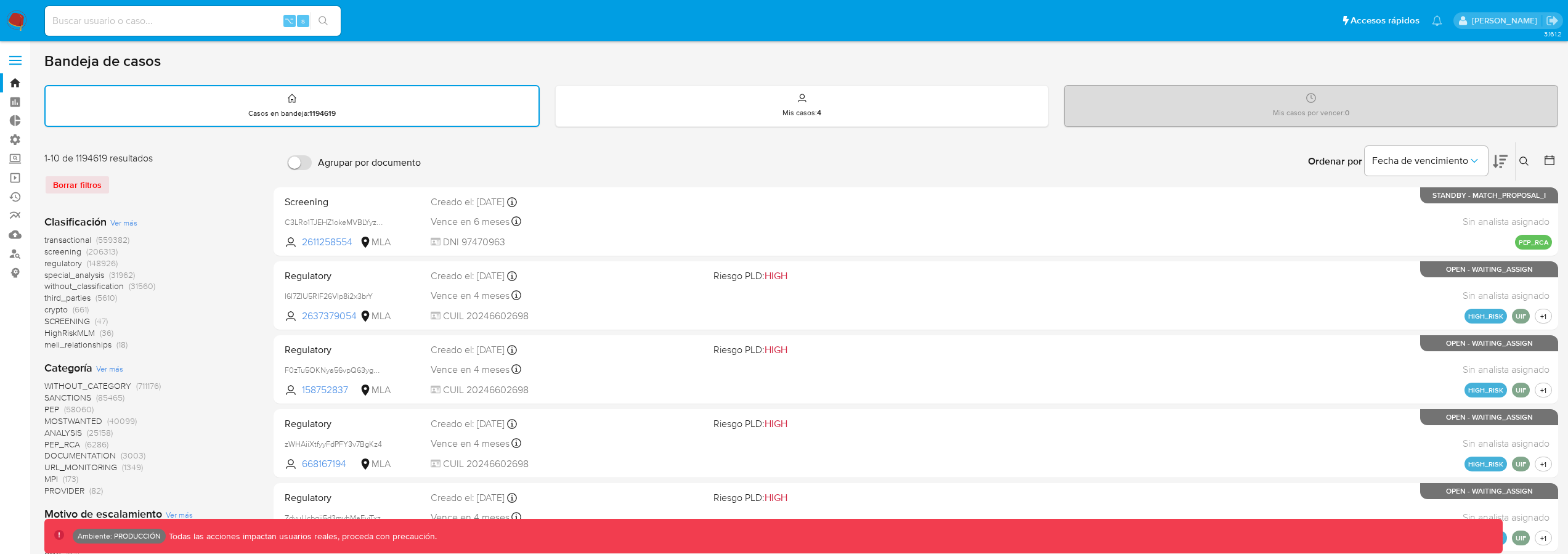
click at [92, 241] on span "transactional (559382)" at bounding box center [86, 240] width 85 height 12
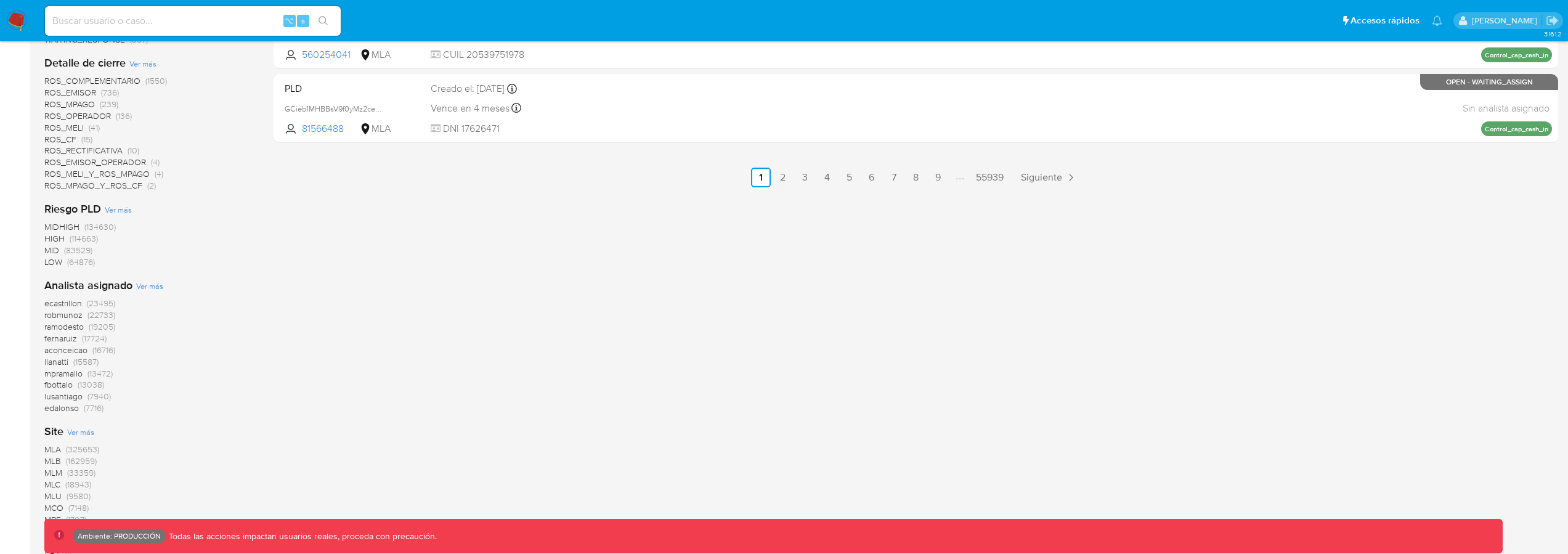
scroll to position [897, 0]
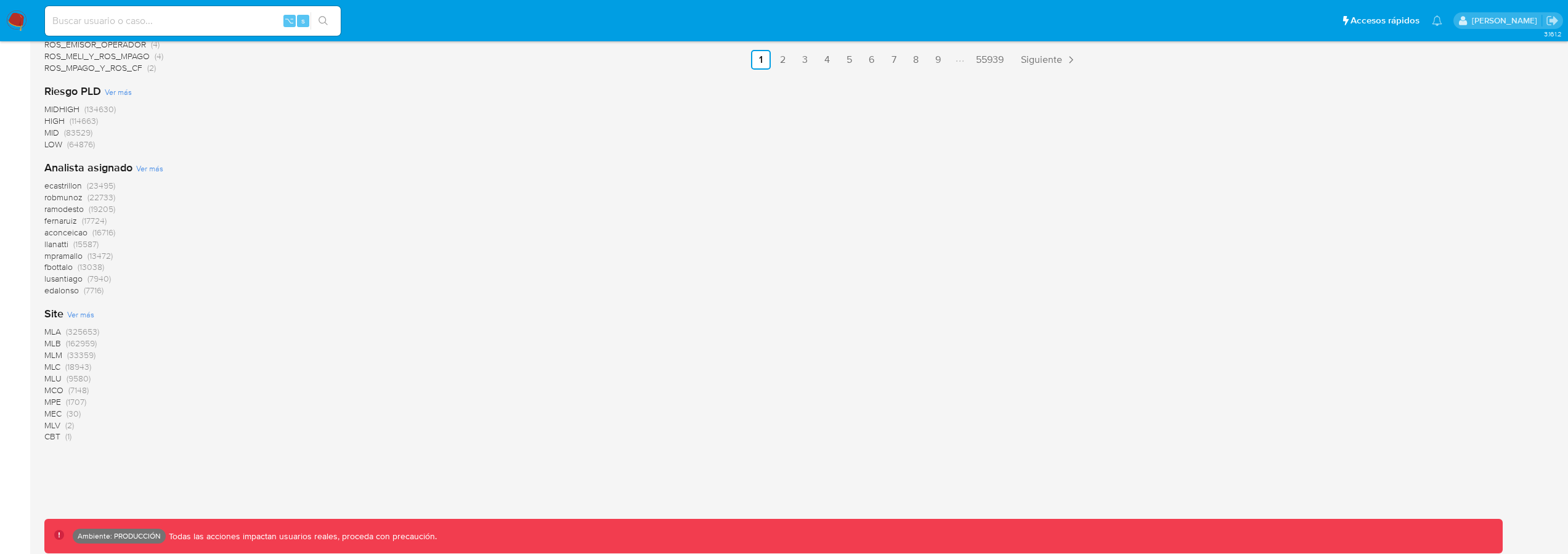
click at [73, 379] on span "(9580)" at bounding box center [78, 379] width 24 height 12
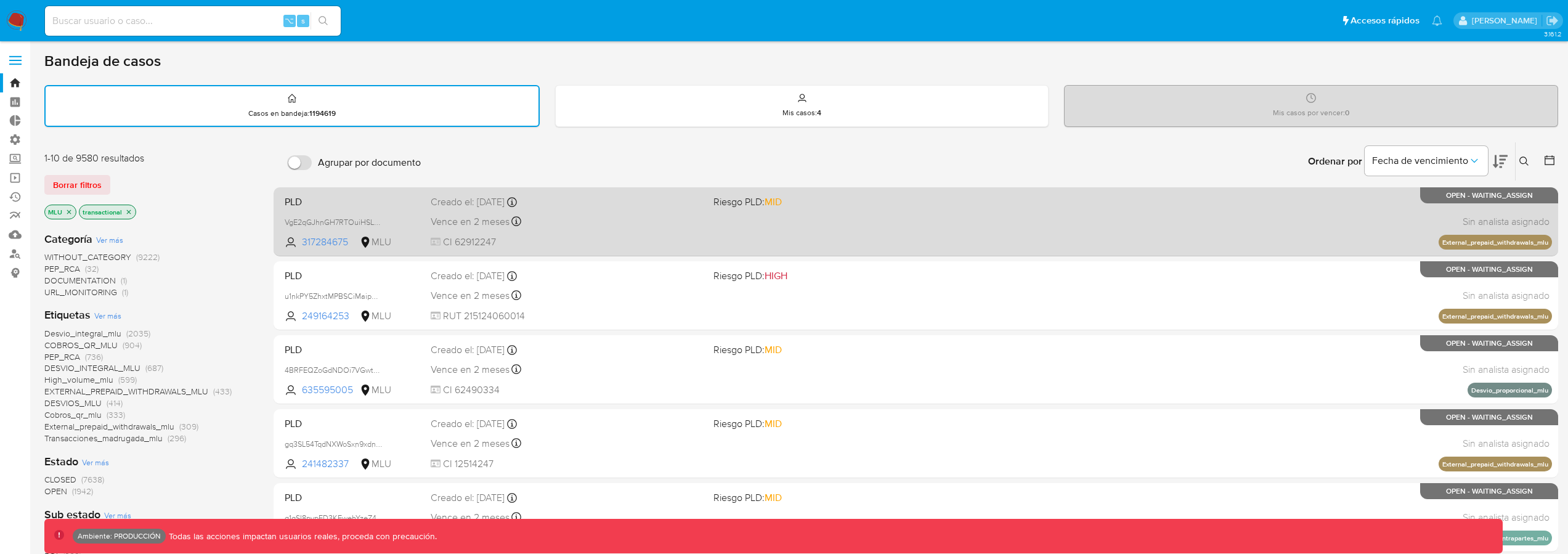
click at [707, 235] on div "PLD VgE2qGJhnGH7RTOuiHSLGORO 317284675 MLU Riesgo PLD: MID Creado el: 12/09/202…" at bounding box center [916, 222] width 1273 height 62
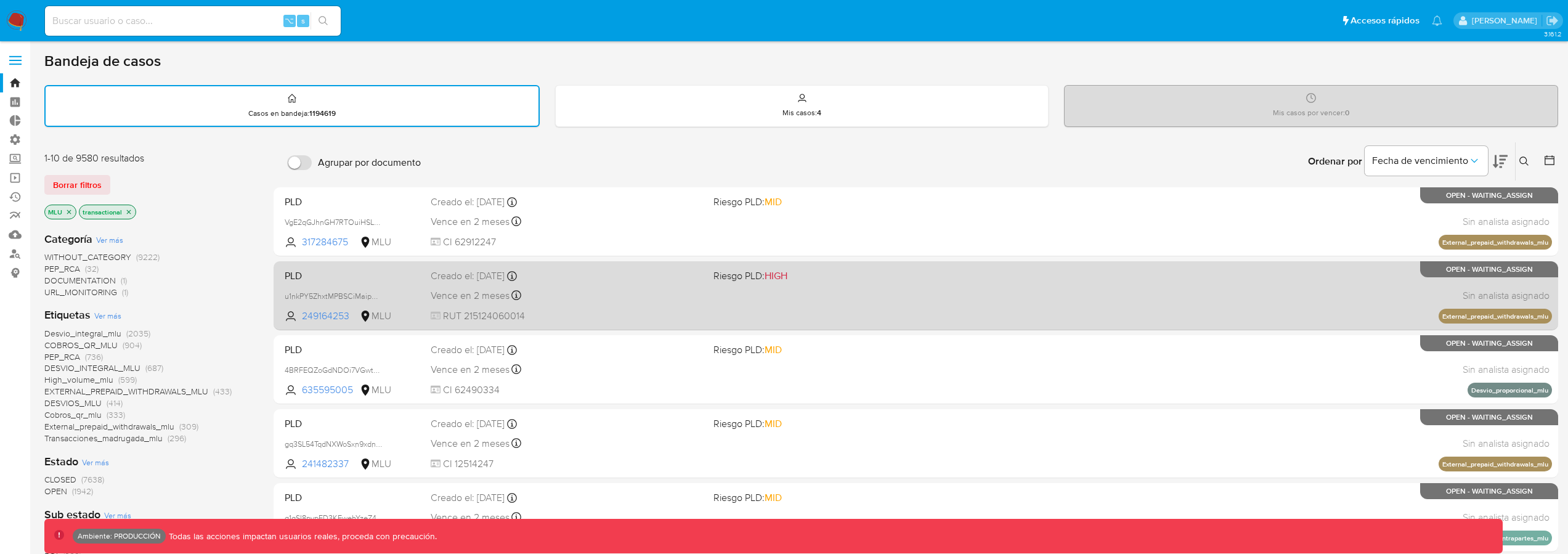
click at [774, 309] on div "PLD u1nkPY5ZhxtMPBSCiMaipMac 249164253 MLU Riesgo PLD: HIGH Creado el: 12/09/20…" at bounding box center [916, 296] width 1273 height 62
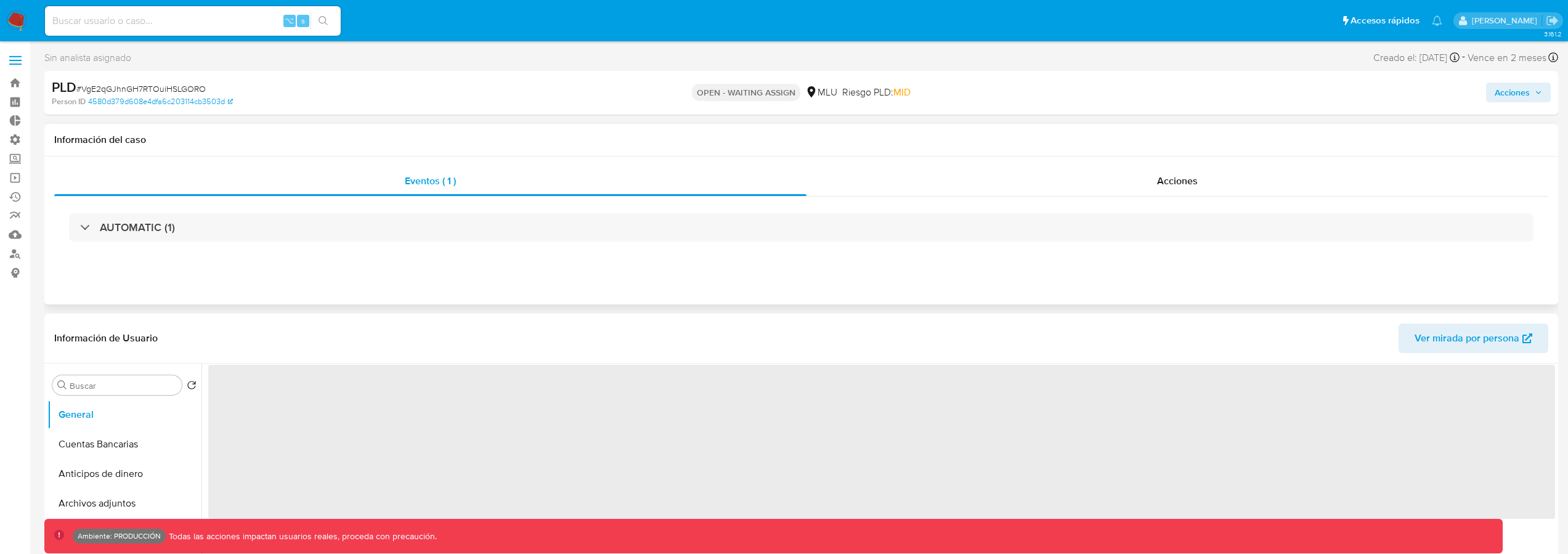
select select "10"
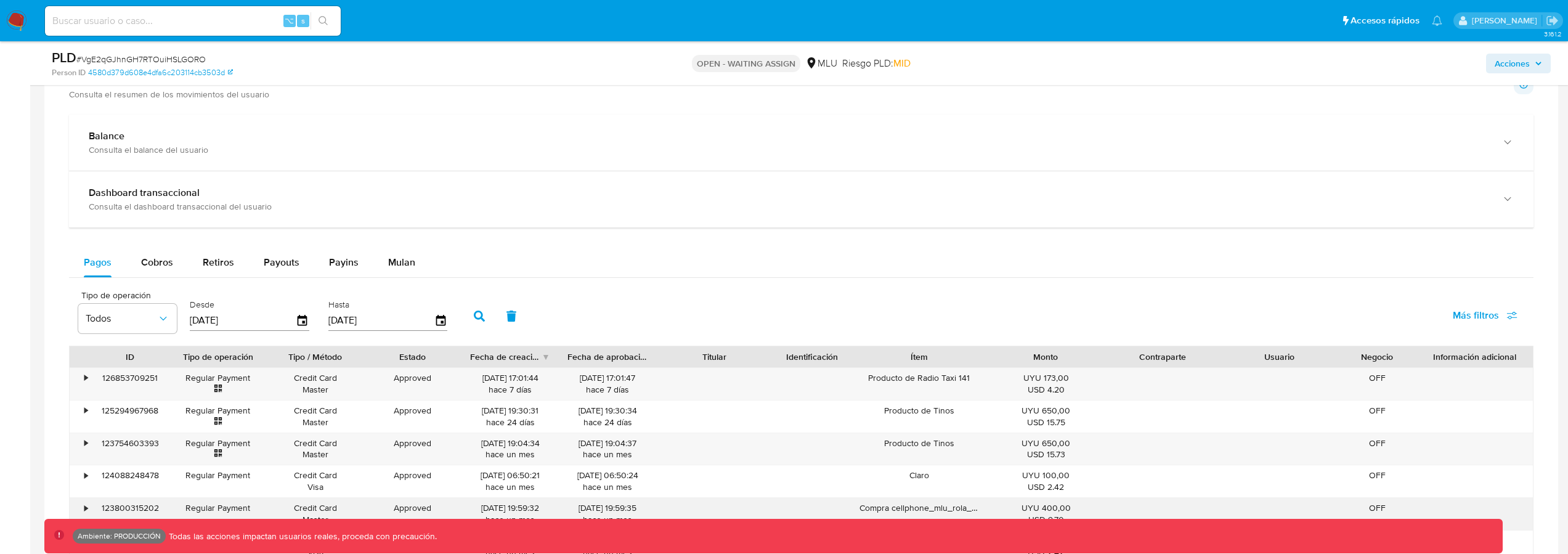
scroll to position [986, 0]
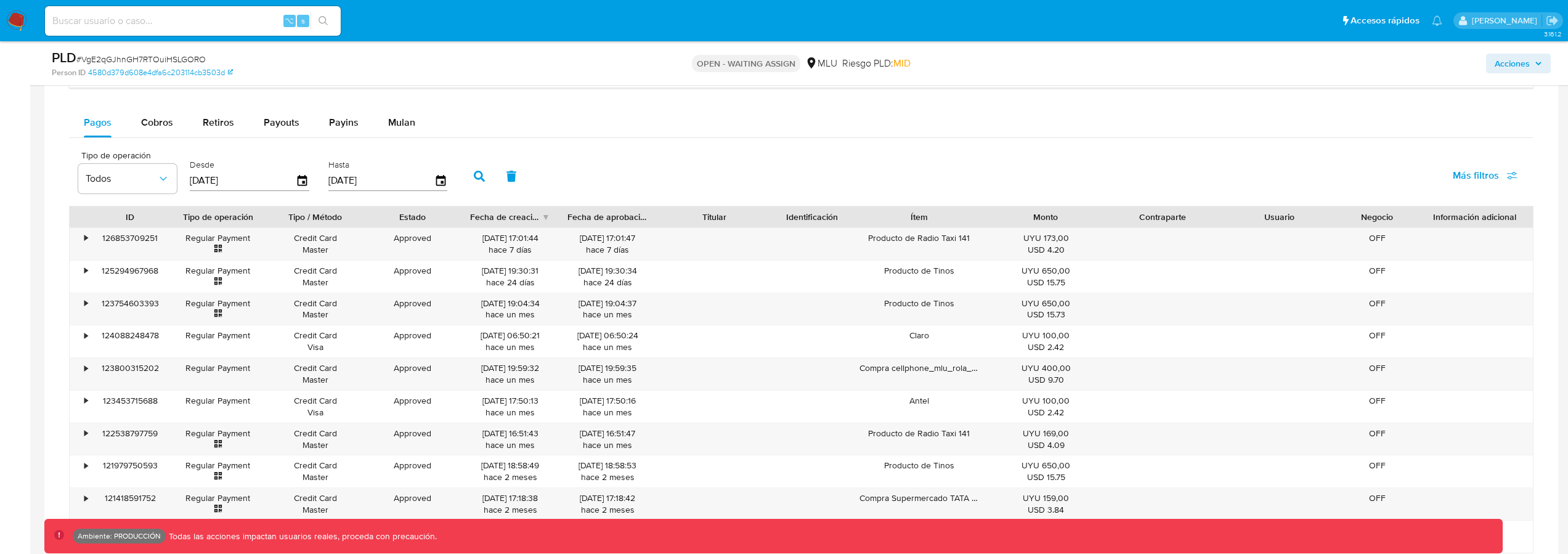
click at [1453, 185] on button "Más filtros" at bounding box center [1485, 176] width 97 height 30
click at [1372, 234] on span "Tipo de pago" at bounding box center [1386, 235] width 56 height 12
click at [1350, 234] on input "Tipo de pago" at bounding box center [1345, 235] width 10 height 10
checkbox input "true"
type input "[DATE]"
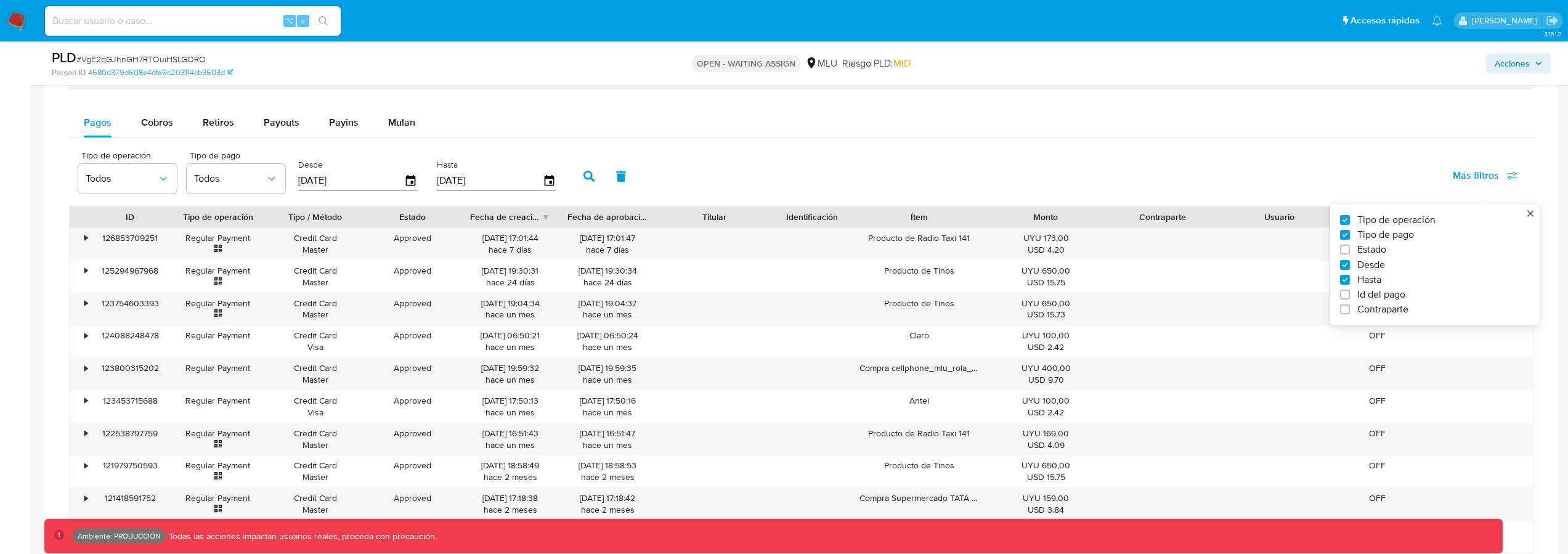
click at [746, 186] on div "Tipo de operación Todos Tipo de pago Todos Desde 04/07/2025 Hasta 01/10/2025 Má…" at bounding box center [801, 175] width 1465 height 61
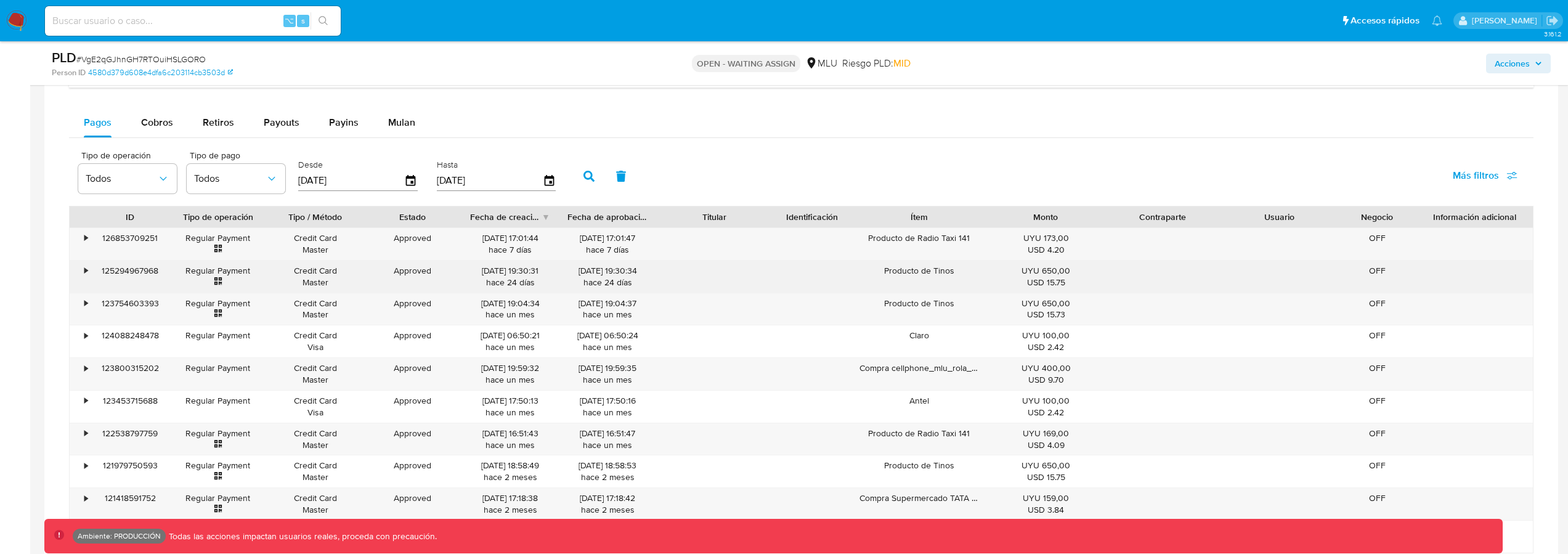
click at [1067, 276] on div "UYU 650,00 USD 15.75" at bounding box center [1046, 277] width 100 height 24
click at [1372, 279] on div "OFF" at bounding box center [1377, 277] width 78 height 32
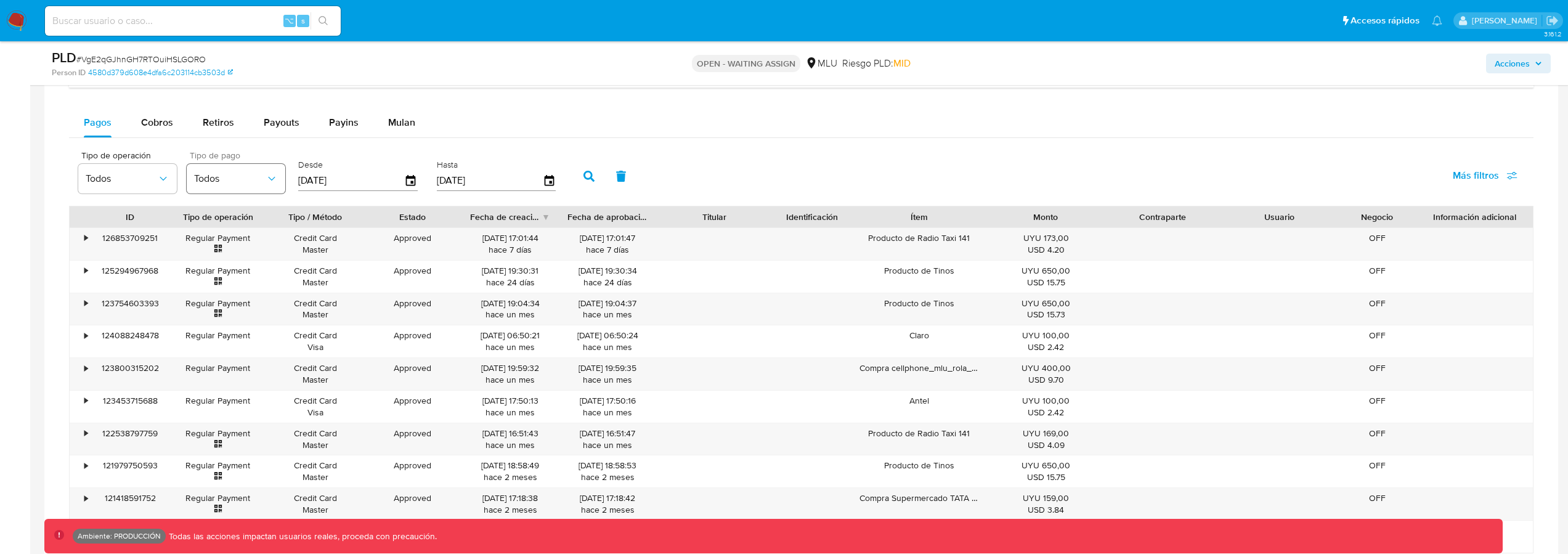
click at [228, 189] on button "Todos" at bounding box center [236, 179] width 99 height 30
click at [225, 298] on span "Bank Transfer" at bounding box center [223, 301] width 58 height 12
click at [580, 166] on button "button" at bounding box center [589, 176] width 32 height 30
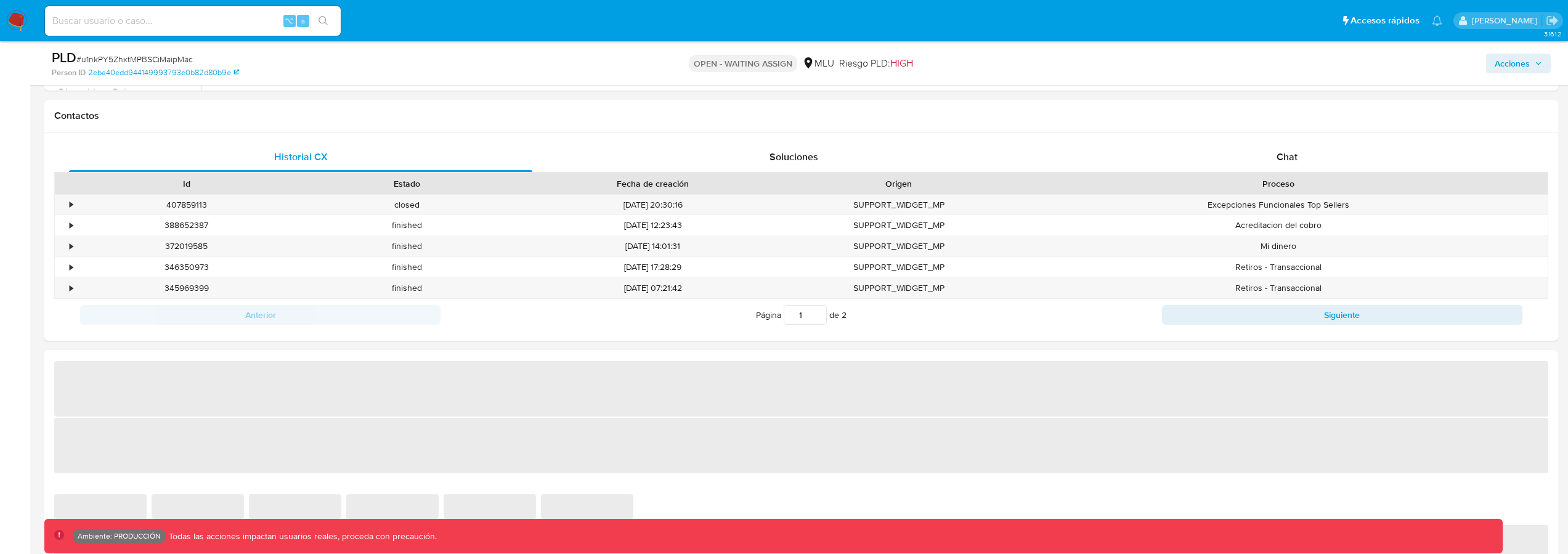
select select "10"
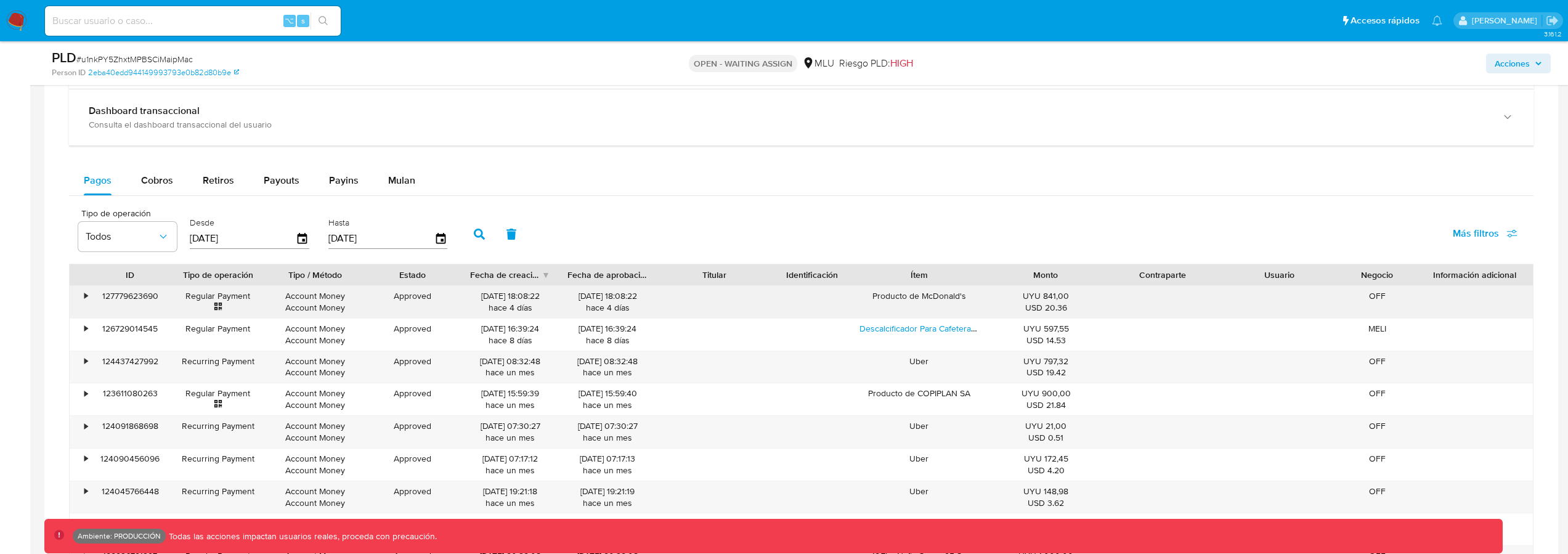
scroll to position [927, 0]
click at [1535, 240] on div "Transaccionalidad Consulta el resumen de los movimientos del usuario Informació…" at bounding box center [801, 316] width 1494 height 678
click at [1472, 243] on span "Más filtros" at bounding box center [1476, 234] width 46 height 30
click at [1400, 287] on div "Tipo de operación Tipo de pago Estado Desde Hasta Id del pago Contraparte" at bounding box center [1430, 324] width 180 height 102
click at [1382, 294] on span "Tipo de pago" at bounding box center [1386, 294] width 56 height 12
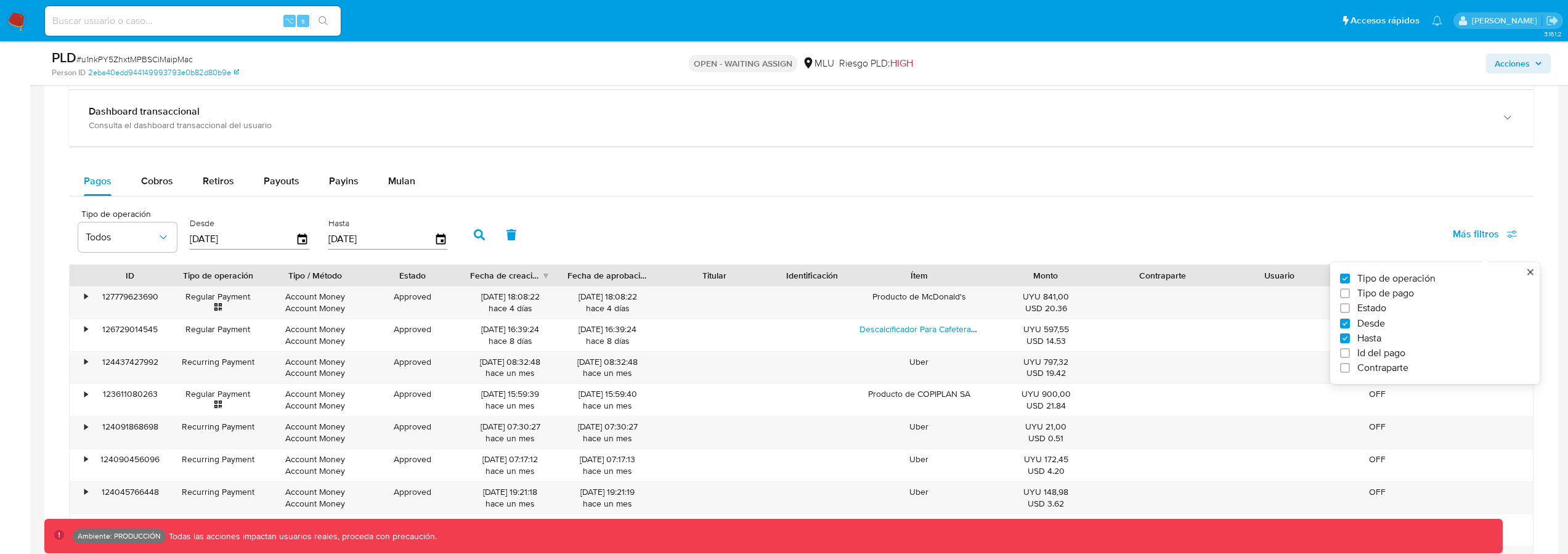
click at [1350, 294] on input "Tipo de pago" at bounding box center [1345, 294] width 10 height 10
checkbox input "true"
type input "[DATE]"
click at [248, 236] on span "Todos" at bounding box center [230, 237] width 71 height 12
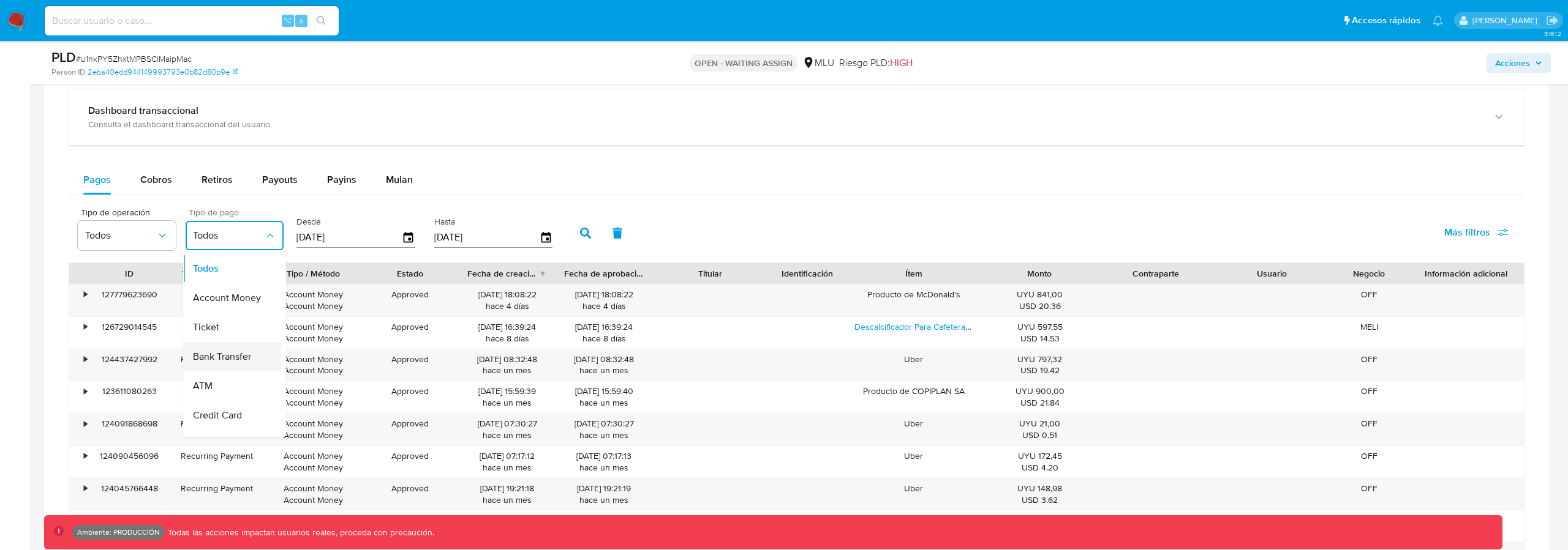
click at [238, 351] on span "Bank Transfer" at bounding box center [222, 357] width 58 height 12
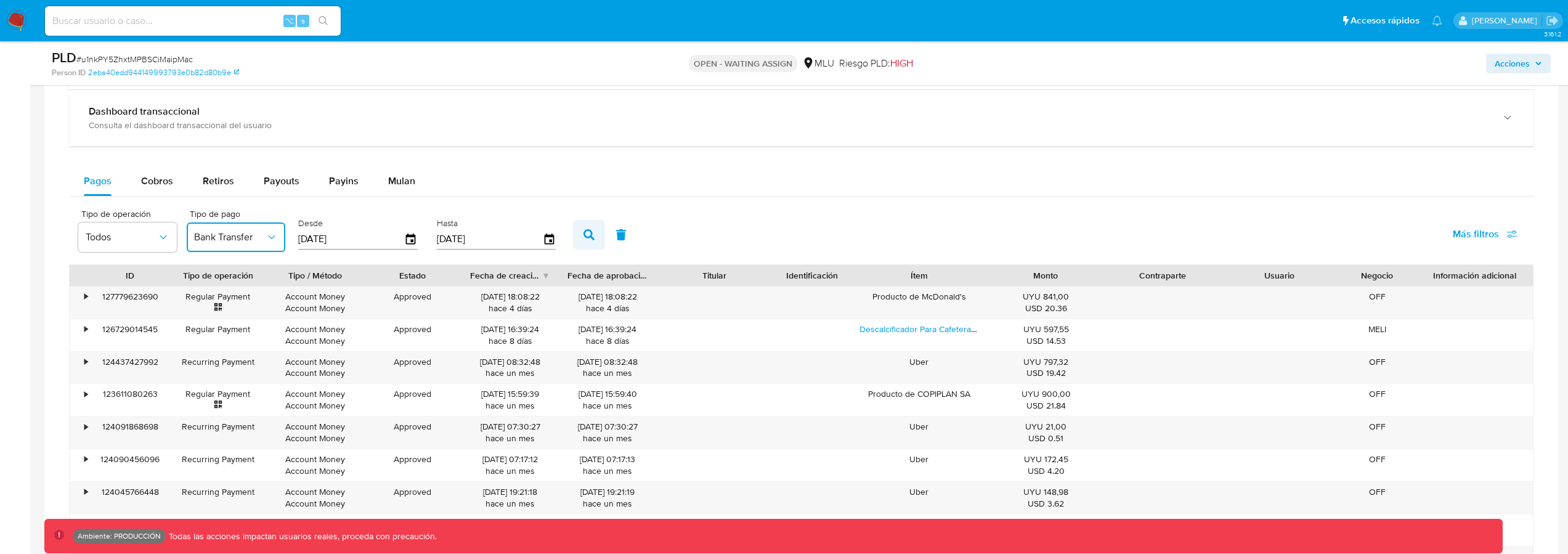
click at [592, 227] on button "button" at bounding box center [589, 235] width 32 height 30
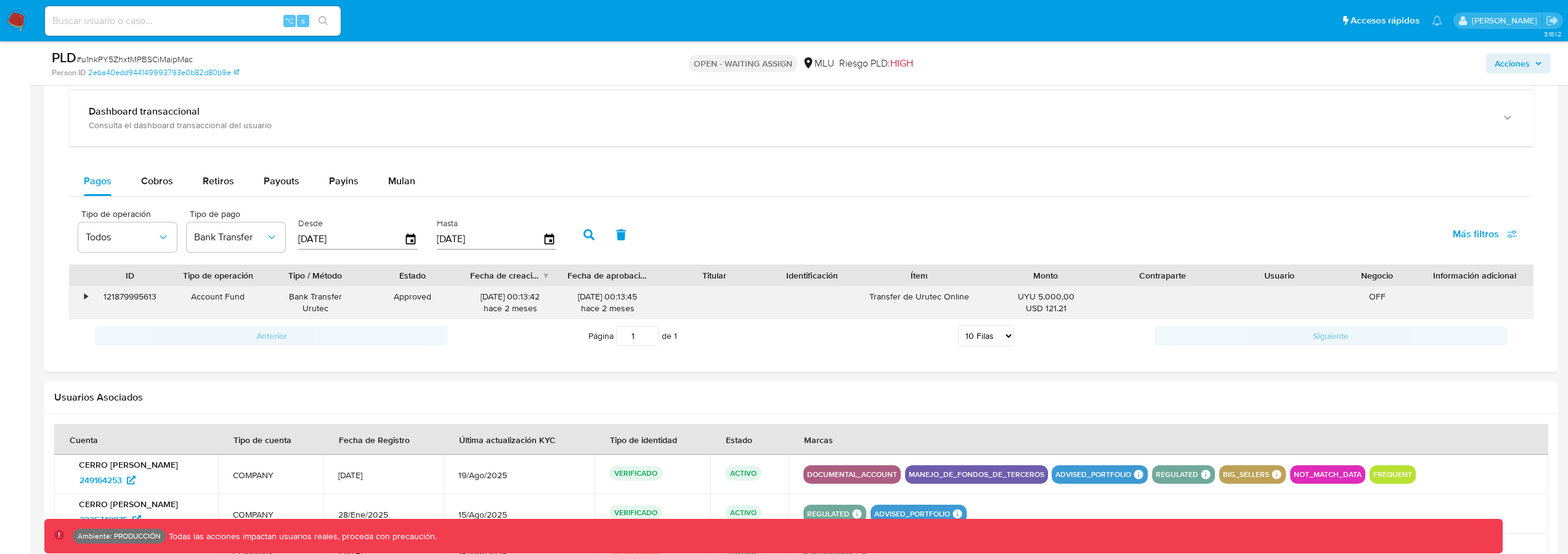
click at [307, 311] on div "Bank Transfer Urutec" at bounding box center [315, 303] width 80 height 24
